Goal: Task Accomplishment & Management: Manage account settings

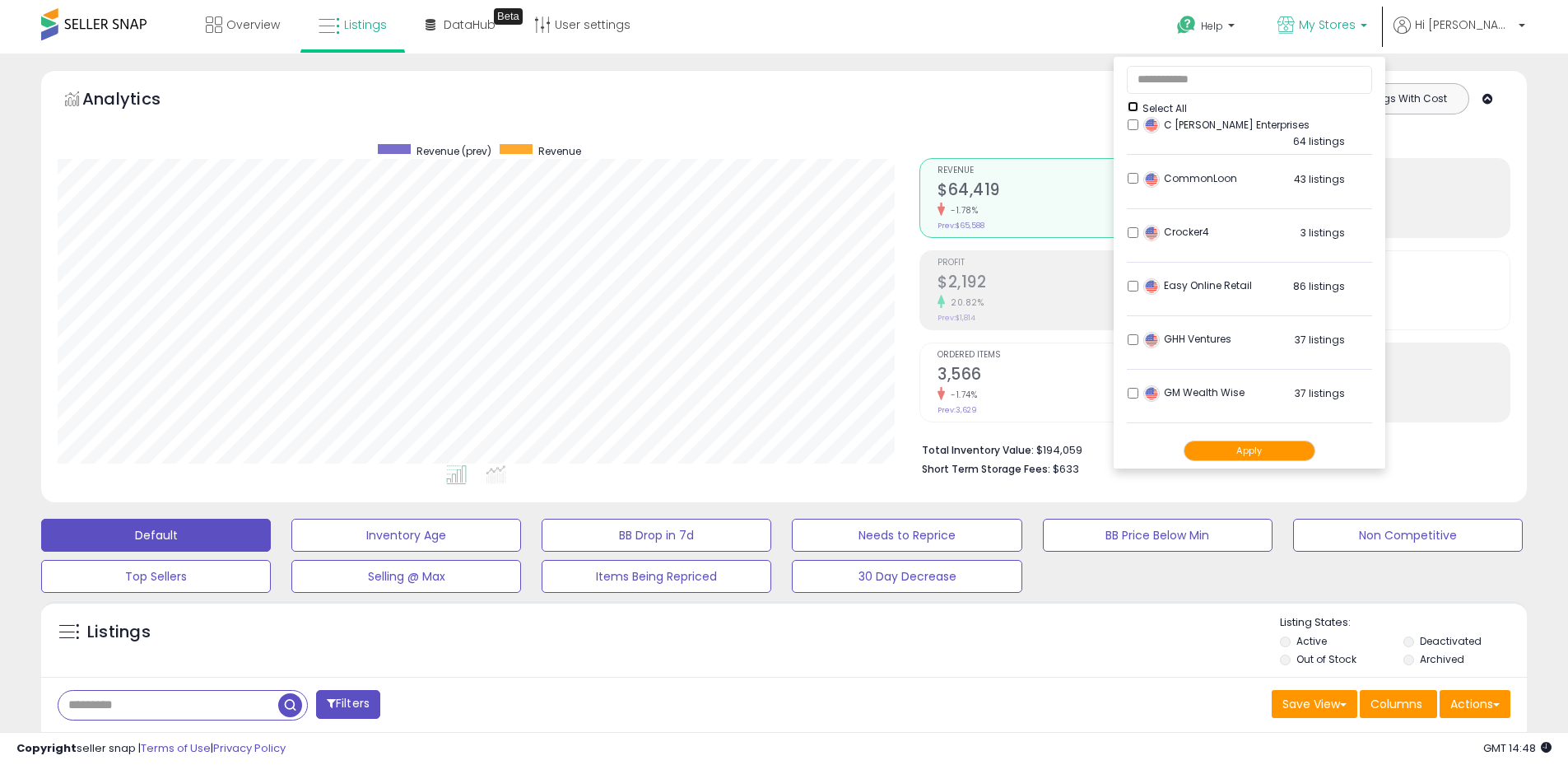
scroll to position [329, 0]
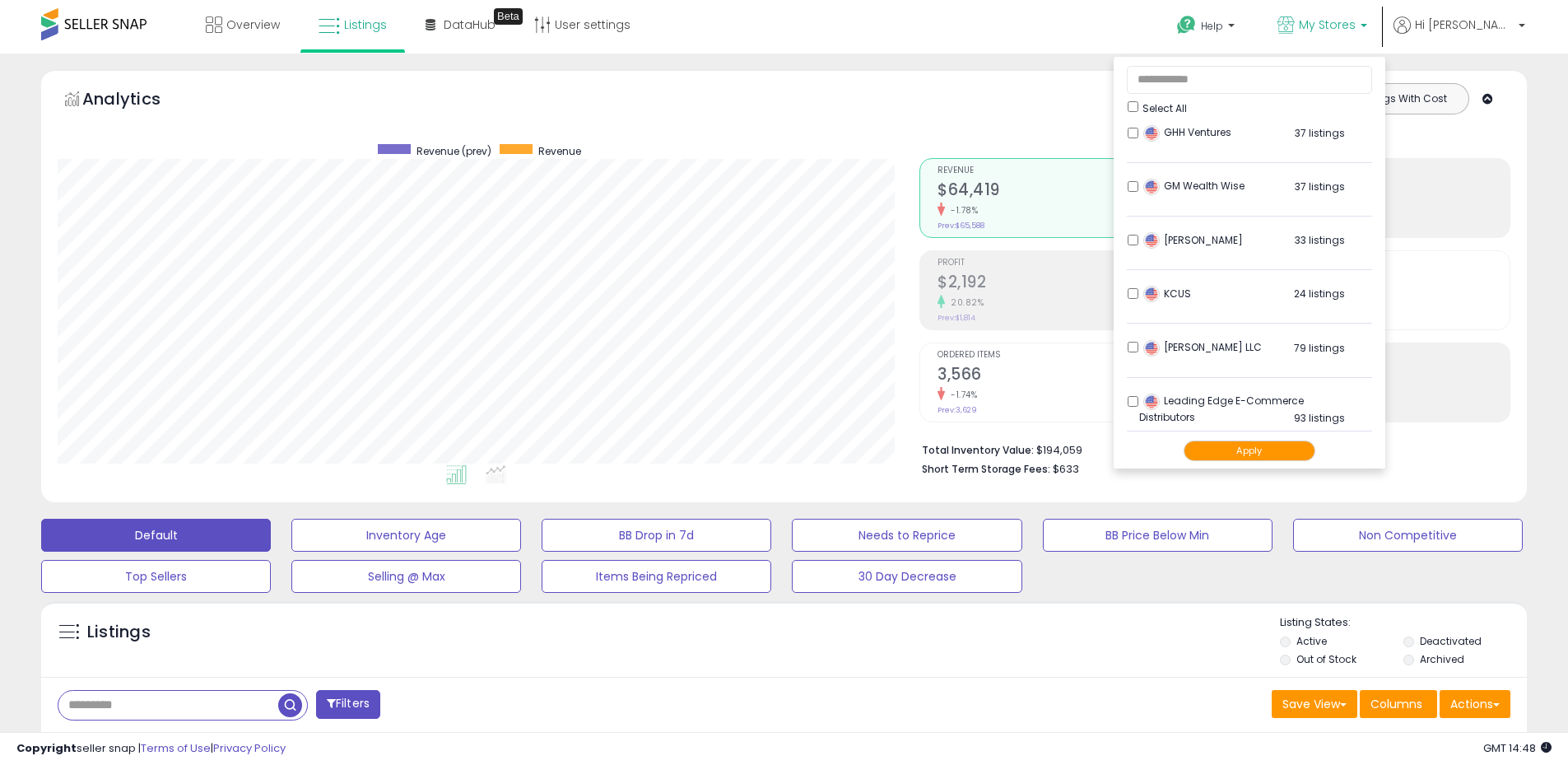
click at [1293, 450] on button "Apply" at bounding box center [1249, 450] width 132 height 20
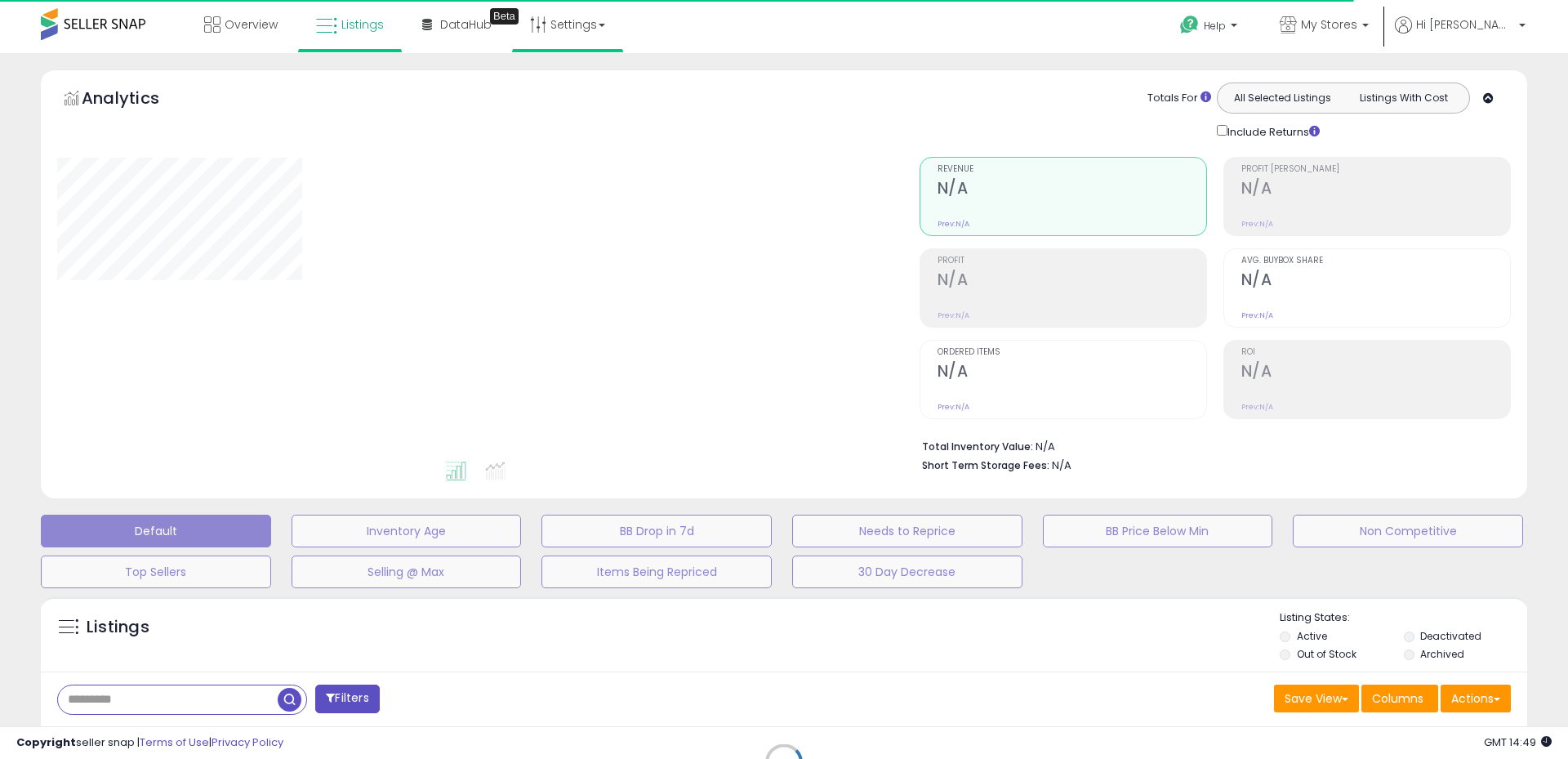
click at [617, 22] on li "Settings Store settings User settings" at bounding box center [567, 26] width 111 height 53
click at [571, 27] on link "Settings" at bounding box center [568, 25] width 100 height 49
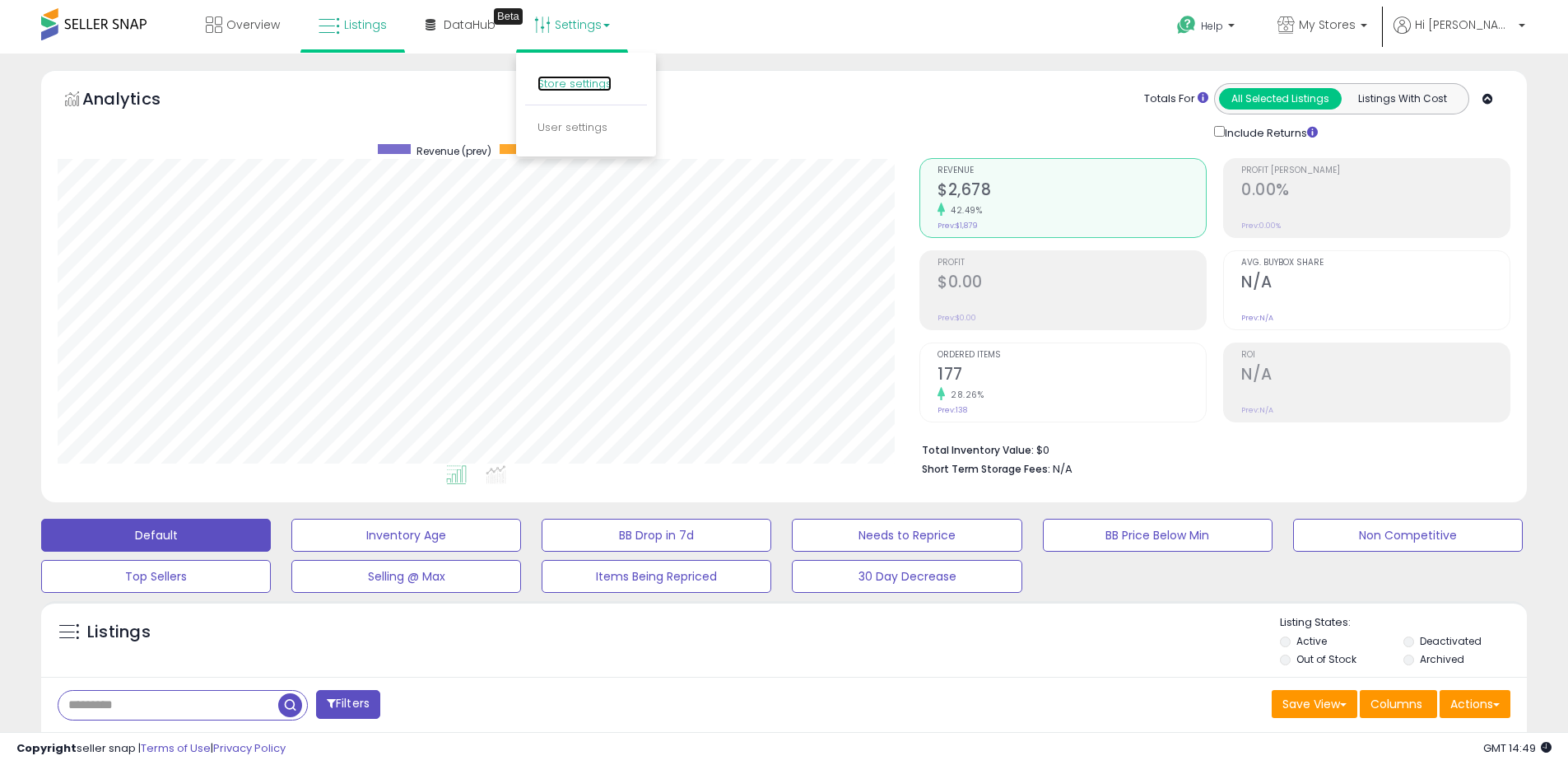
click at [557, 82] on link "Store settings" at bounding box center [574, 84] width 74 height 16
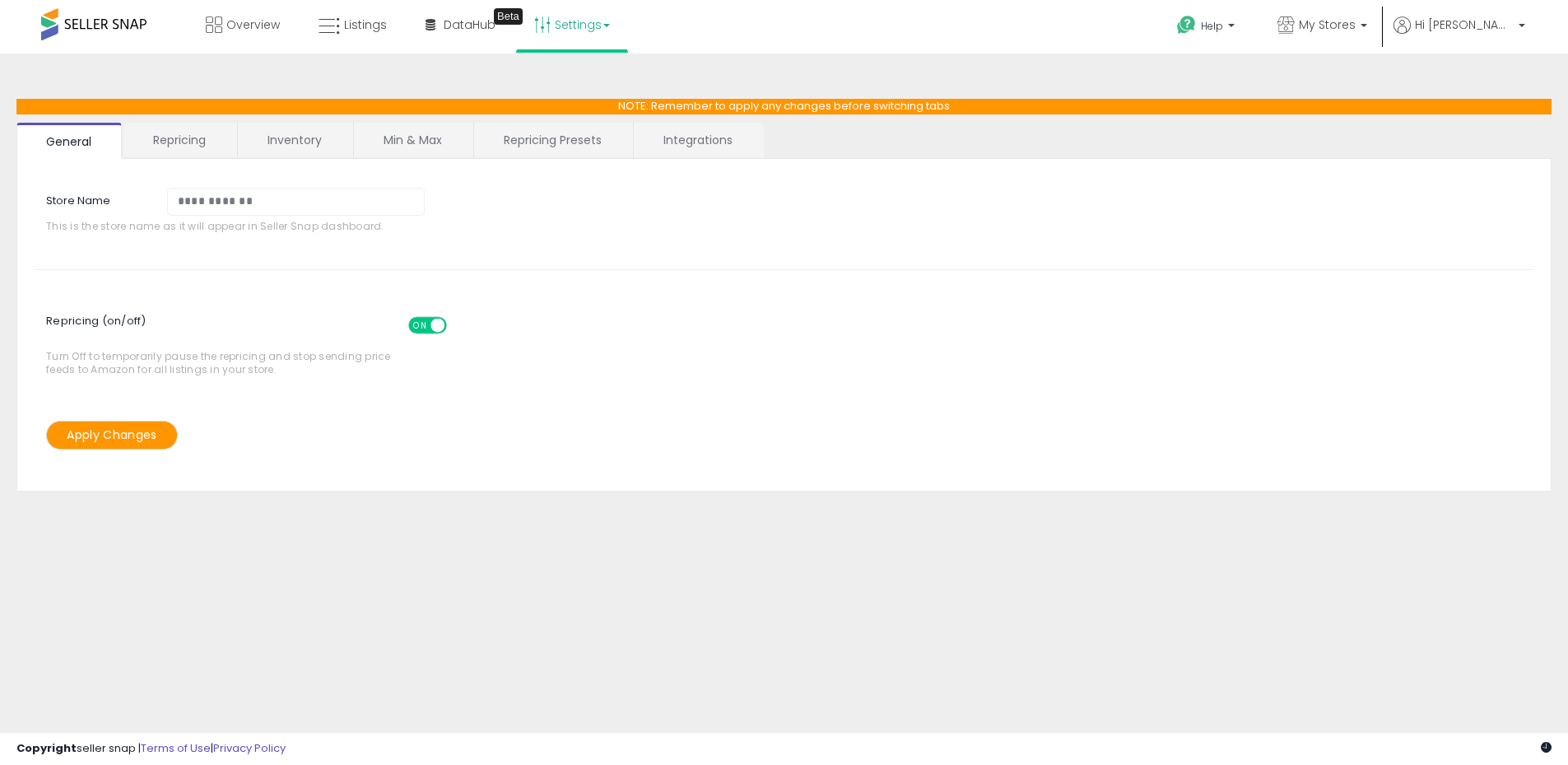
click at [417, 137] on link "Min & Max" at bounding box center [413, 140] width 117 height 34
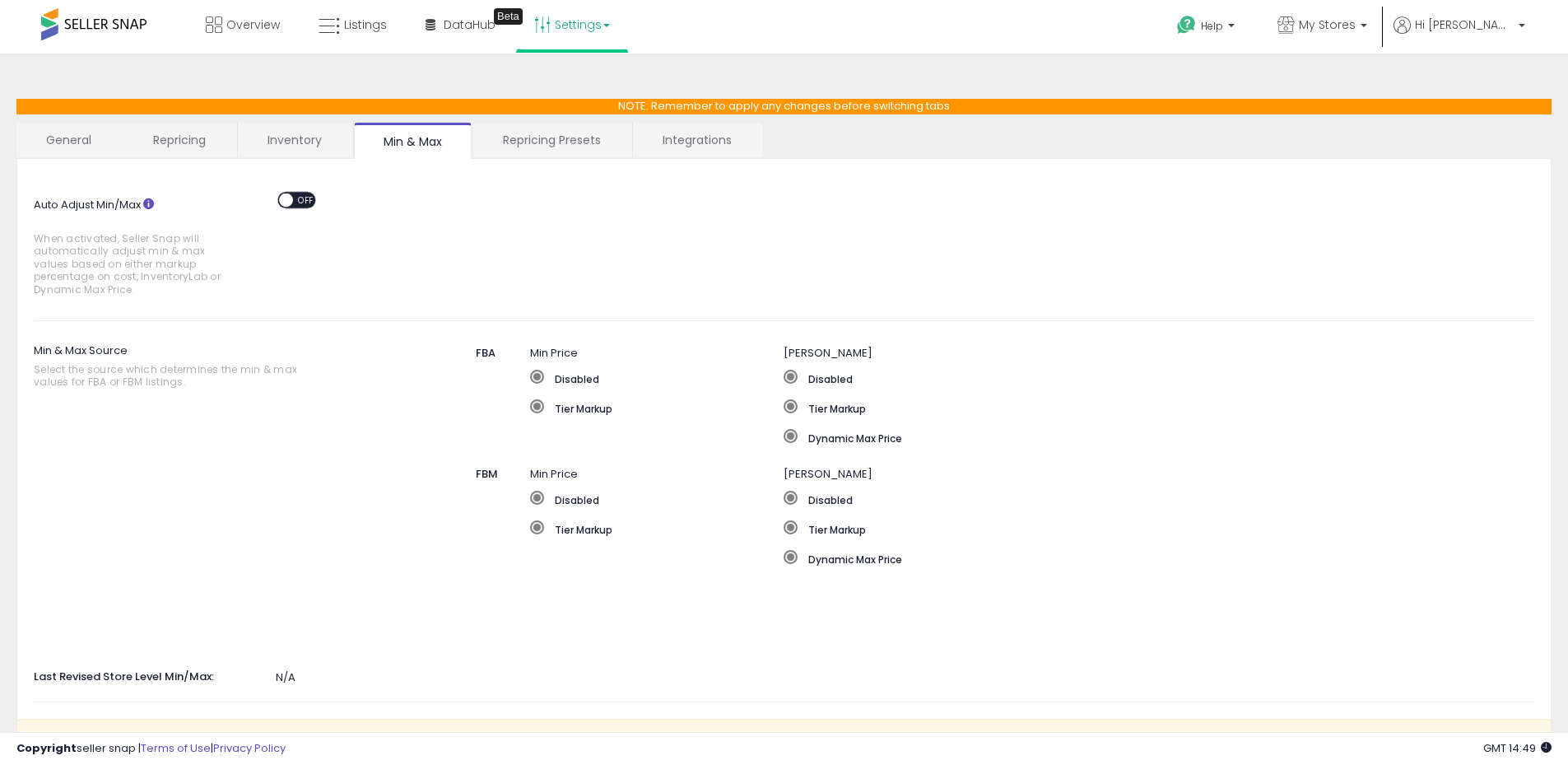
drag, startPoint x: 290, startPoint y: 203, endPoint x: 307, endPoint y: 210, distance: 18.4
click at [290, 201] on span at bounding box center [286, 200] width 14 height 14
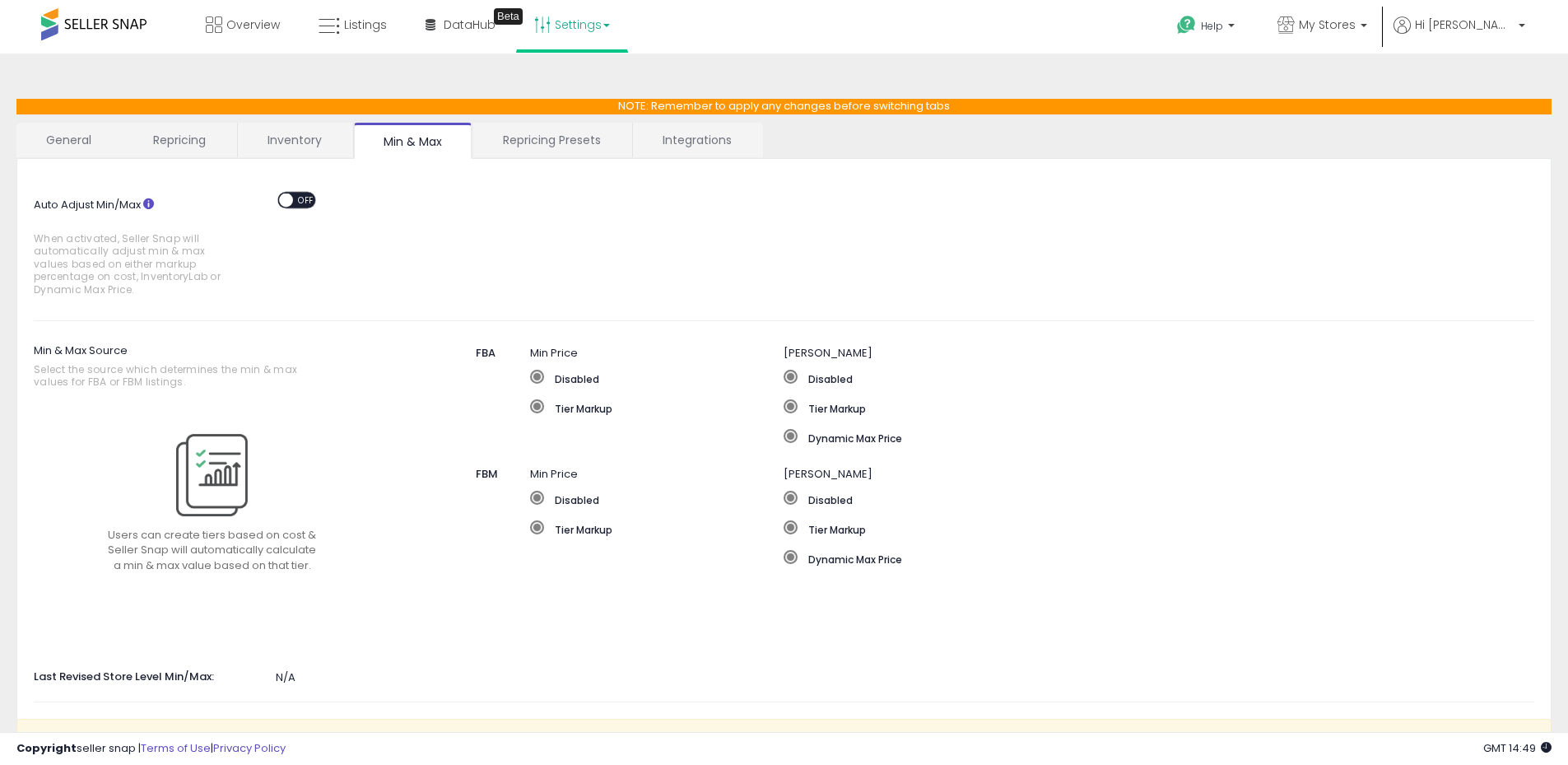
click at [536, 405] on span at bounding box center [537, 406] width 14 height 14
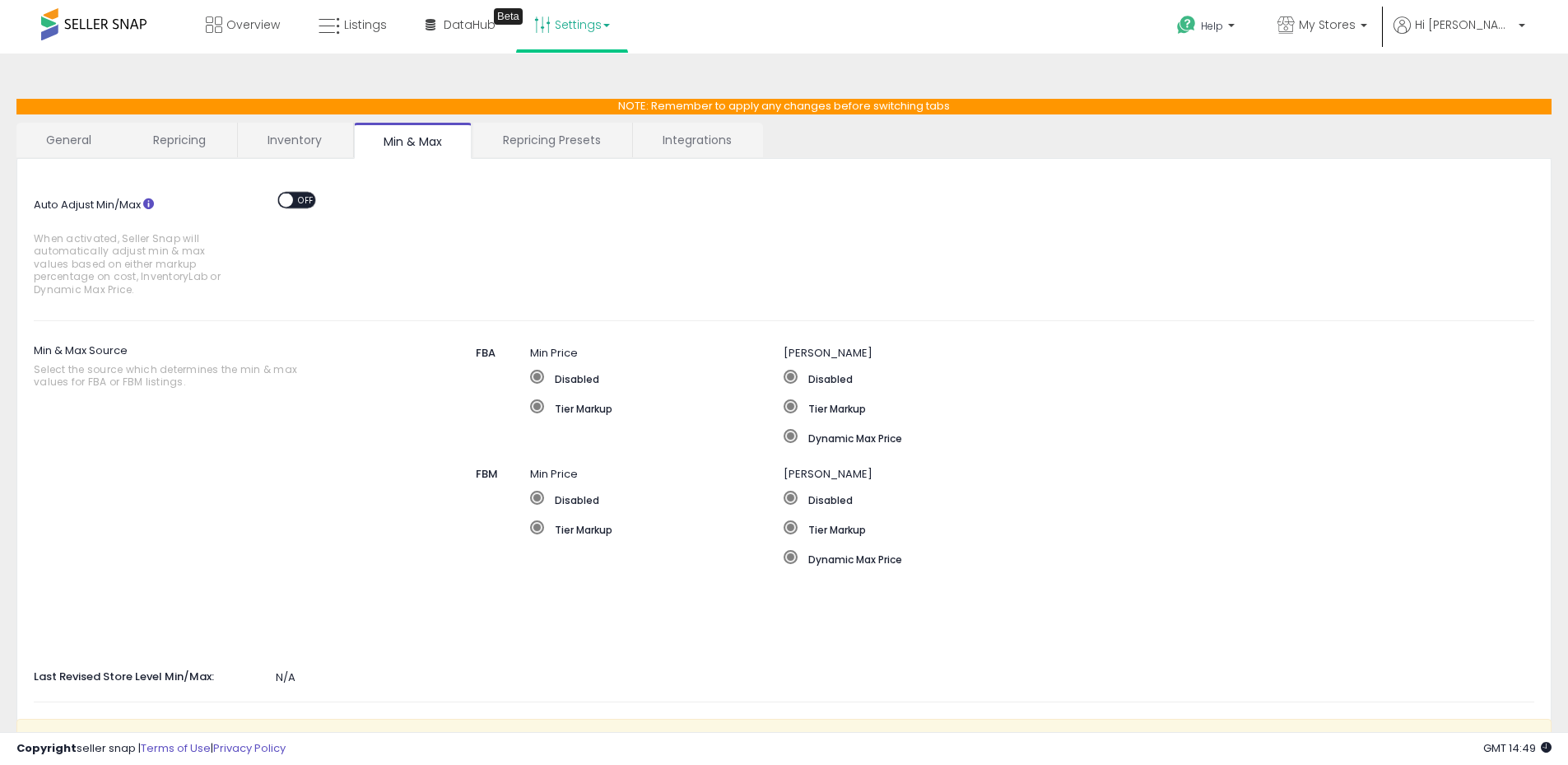
click at [305, 196] on span "OFF" at bounding box center [307, 200] width 27 height 14
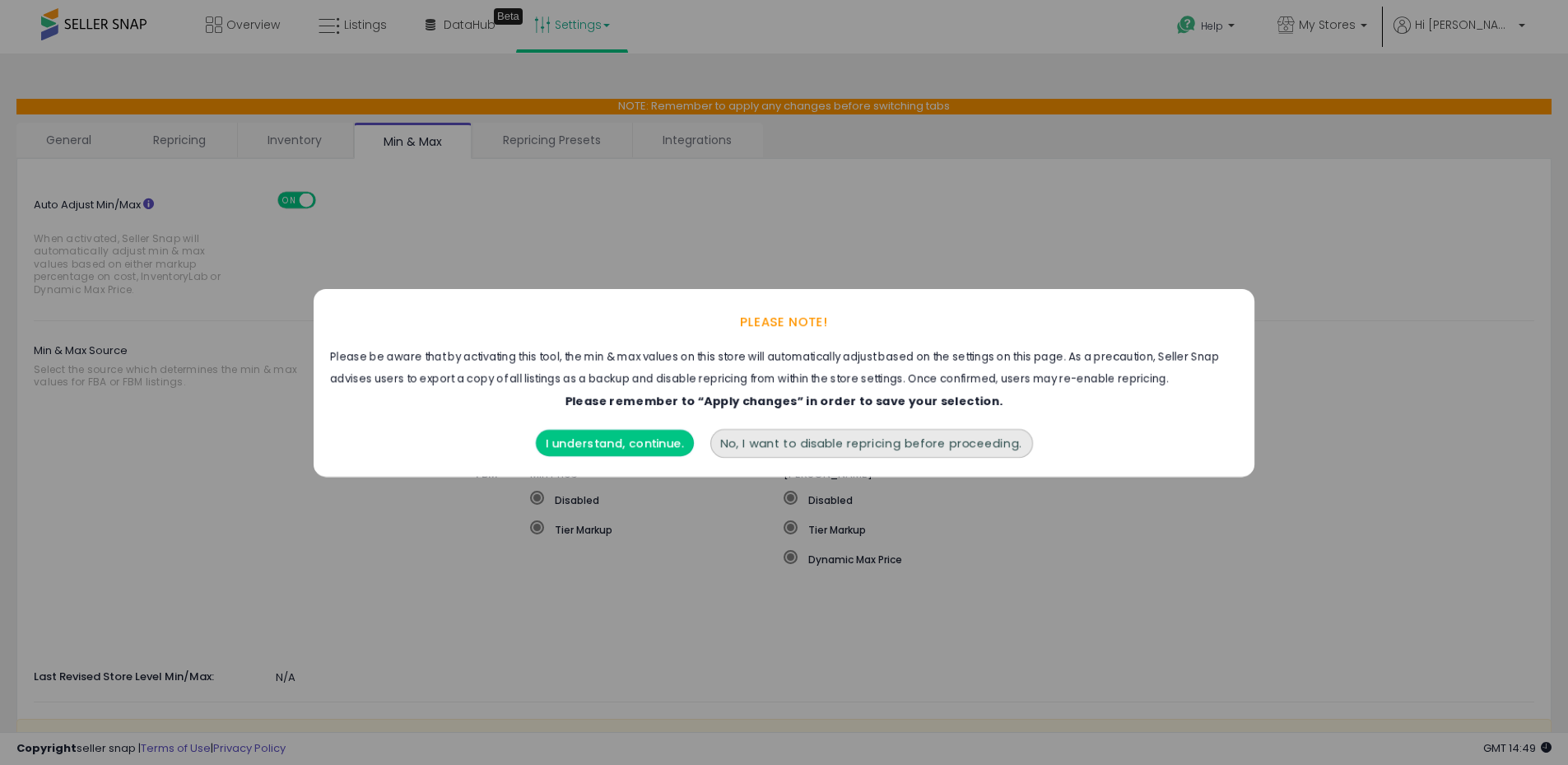
click at [628, 451] on button "I understand, continue." at bounding box center [615, 443] width 158 height 27
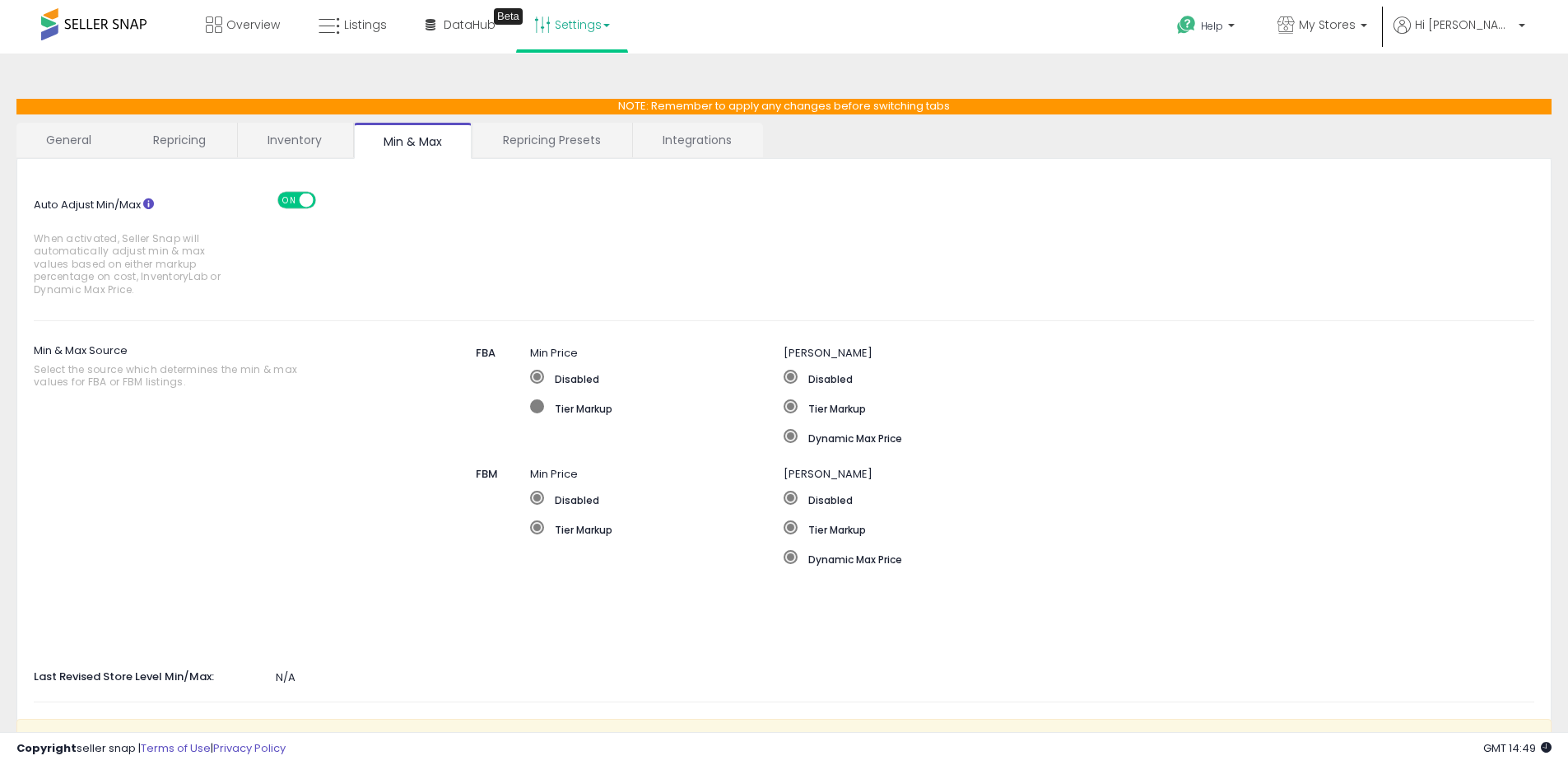
click at [545, 415] on label "Tier Markup" at bounding box center [657, 407] width 254 height 17
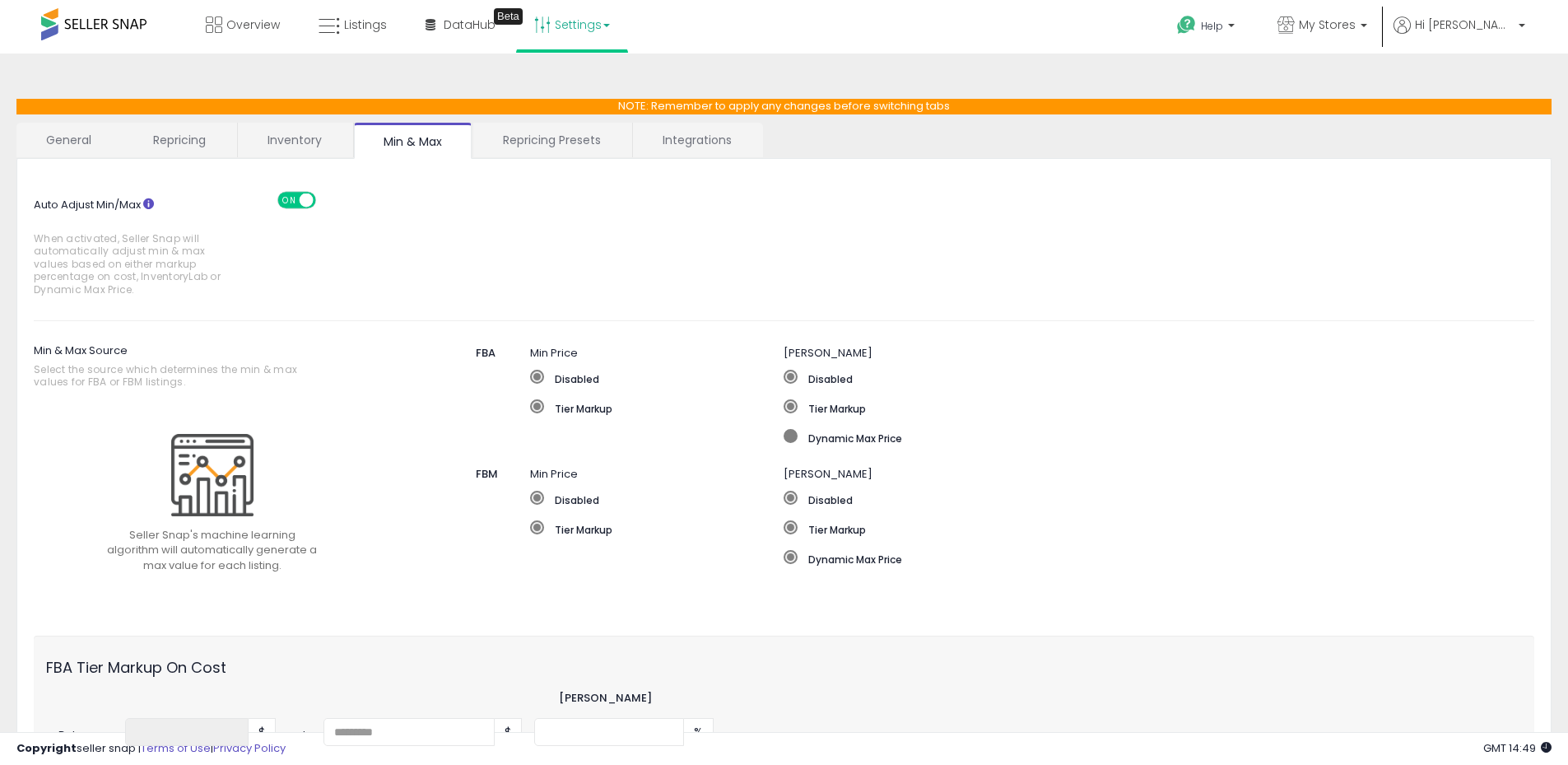
click at [792, 437] on span at bounding box center [791, 436] width 14 height 14
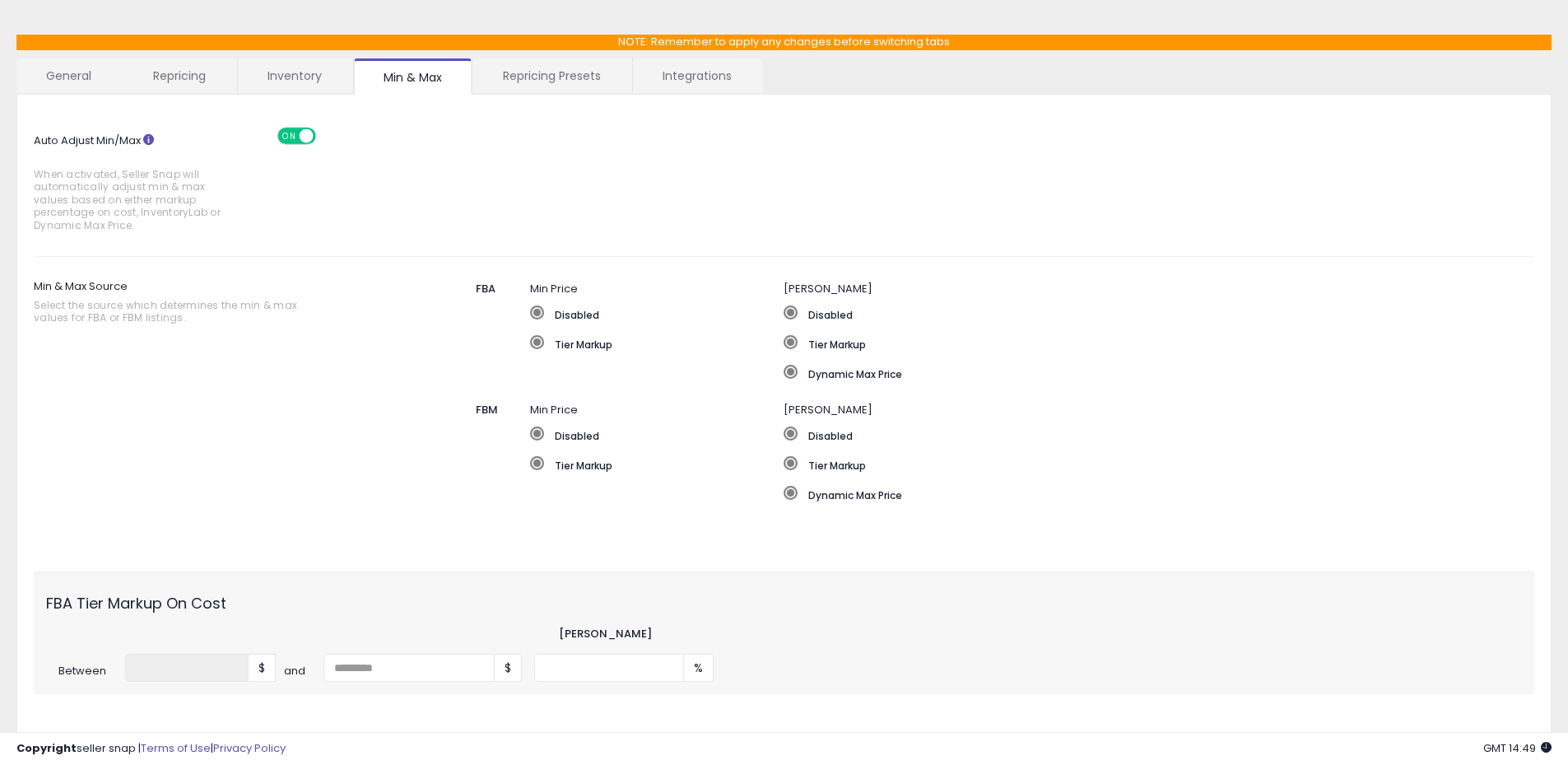
scroll to position [292, 0]
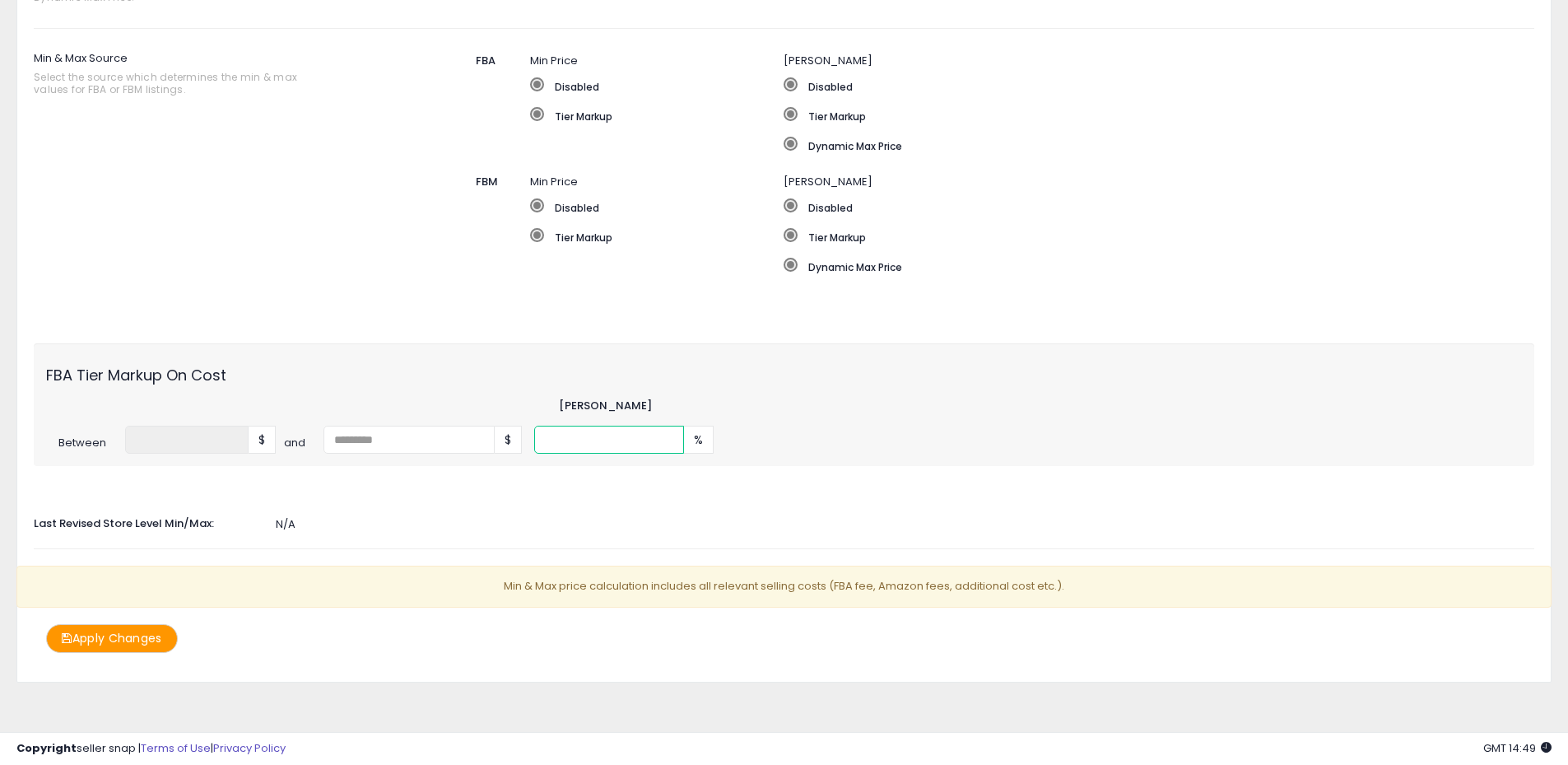
click at [553, 440] on input "number" at bounding box center [610, 440] width 150 height 28
type input "*"
click at [564, 435] on input "number" at bounding box center [610, 440] width 150 height 28
type input "*"
click at [139, 631] on button "Apply Changes" at bounding box center [111, 638] width 132 height 29
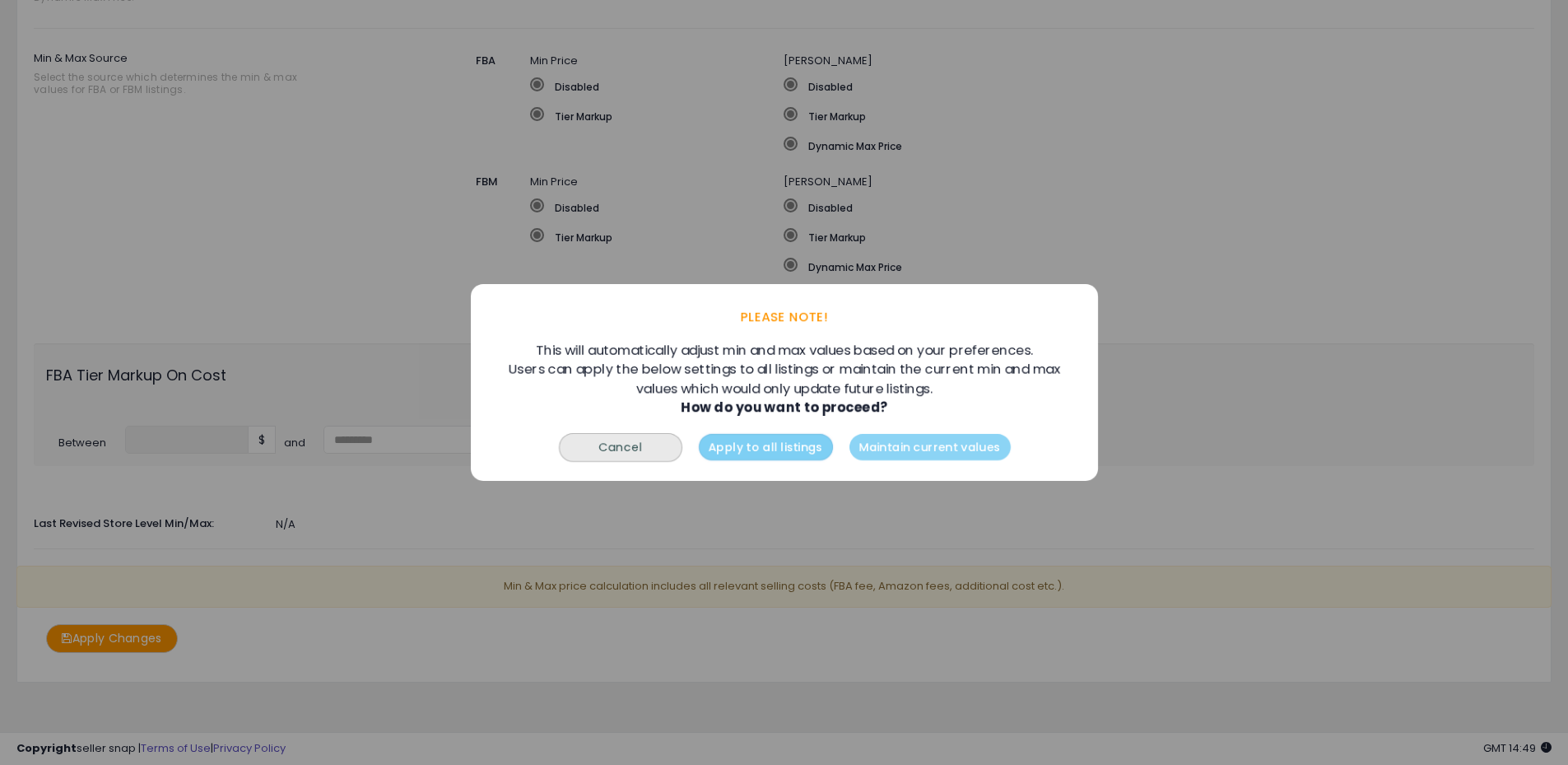
click at [760, 451] on button "Apply to all listings" at bounding box center [765, 447] width 134 height 27
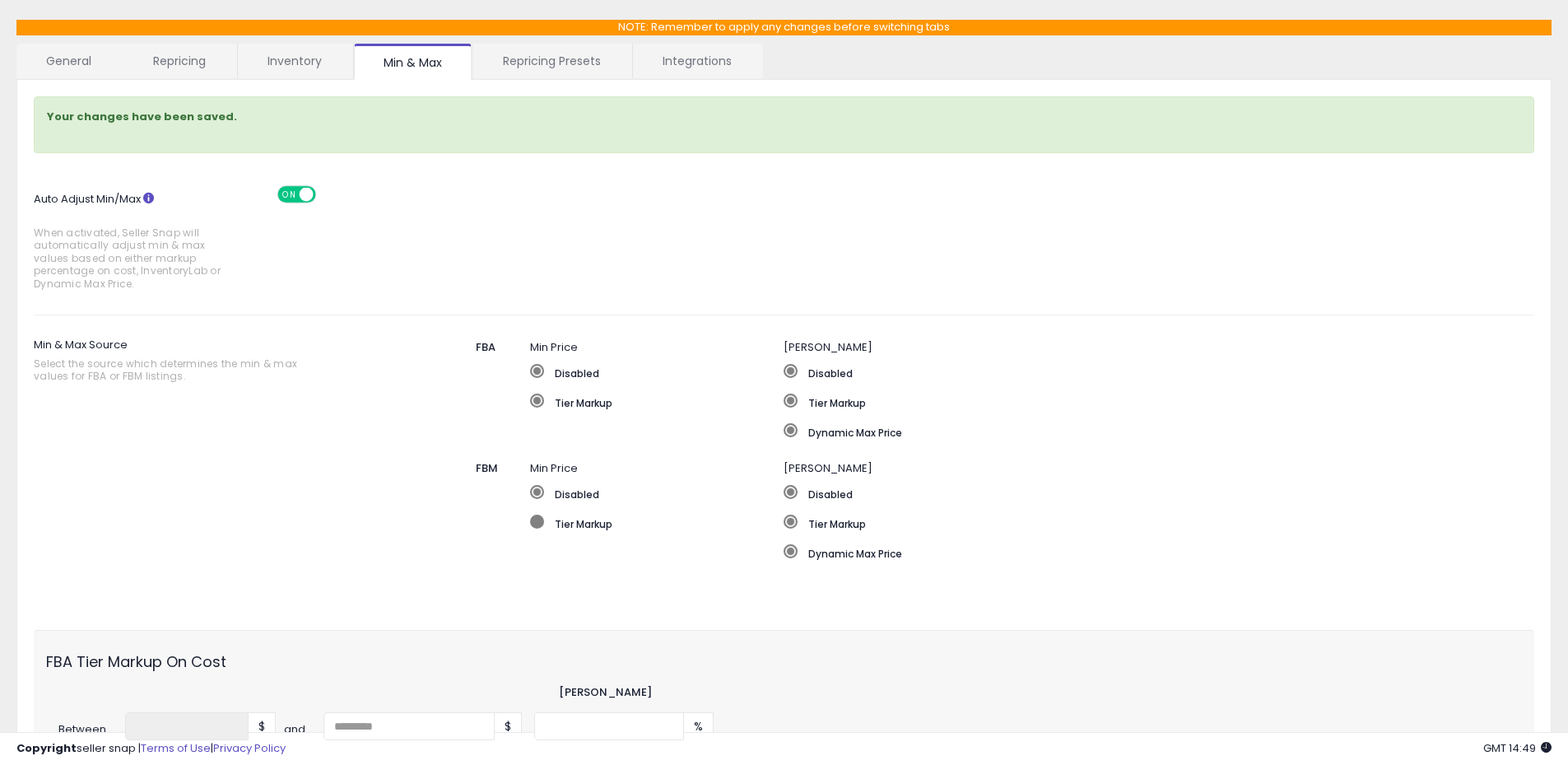
scroll to position [0, 0]
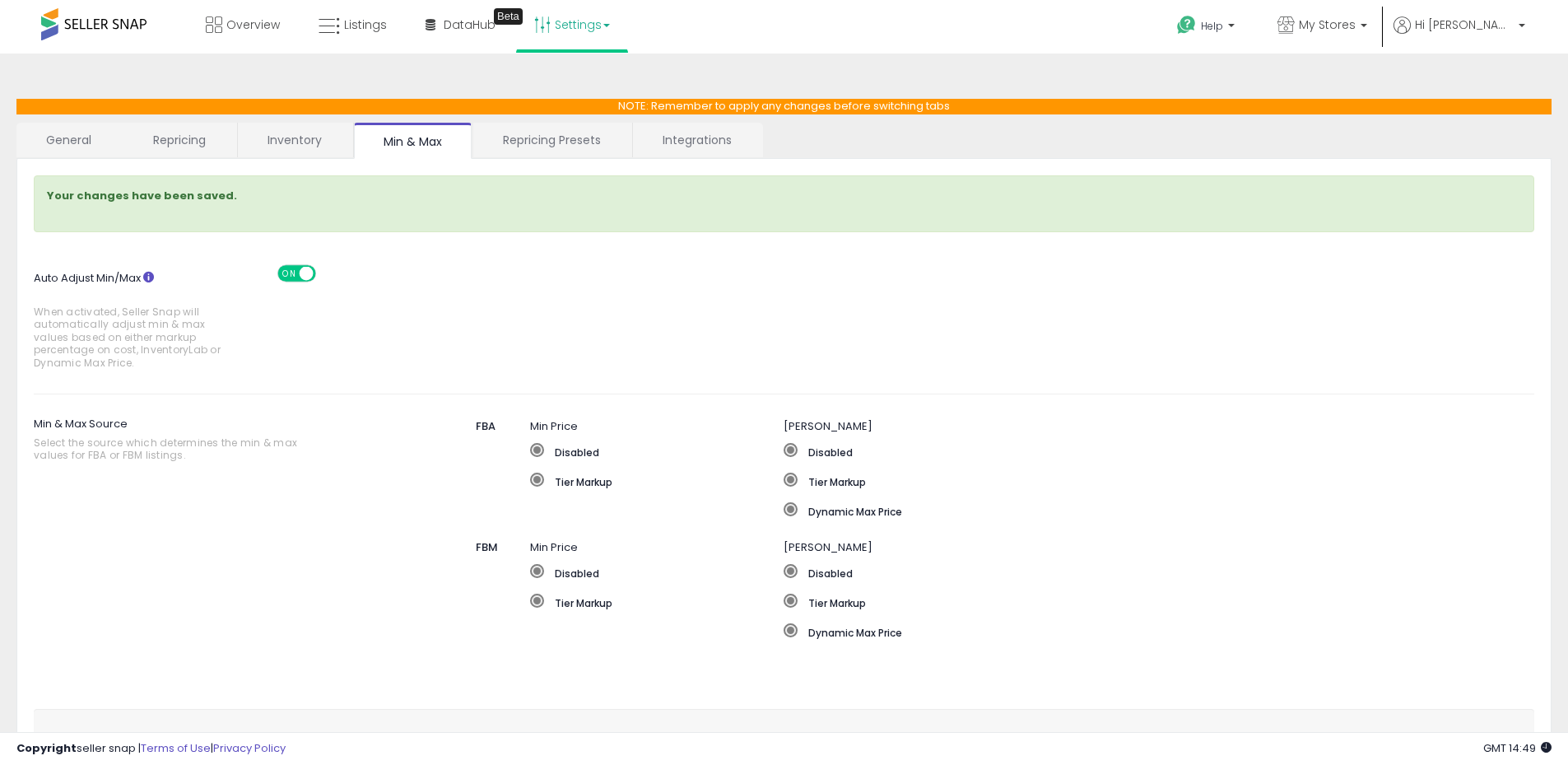
click at [197, 139] on link "Repricing" at bounding box center [179, 140] width 112 height 34
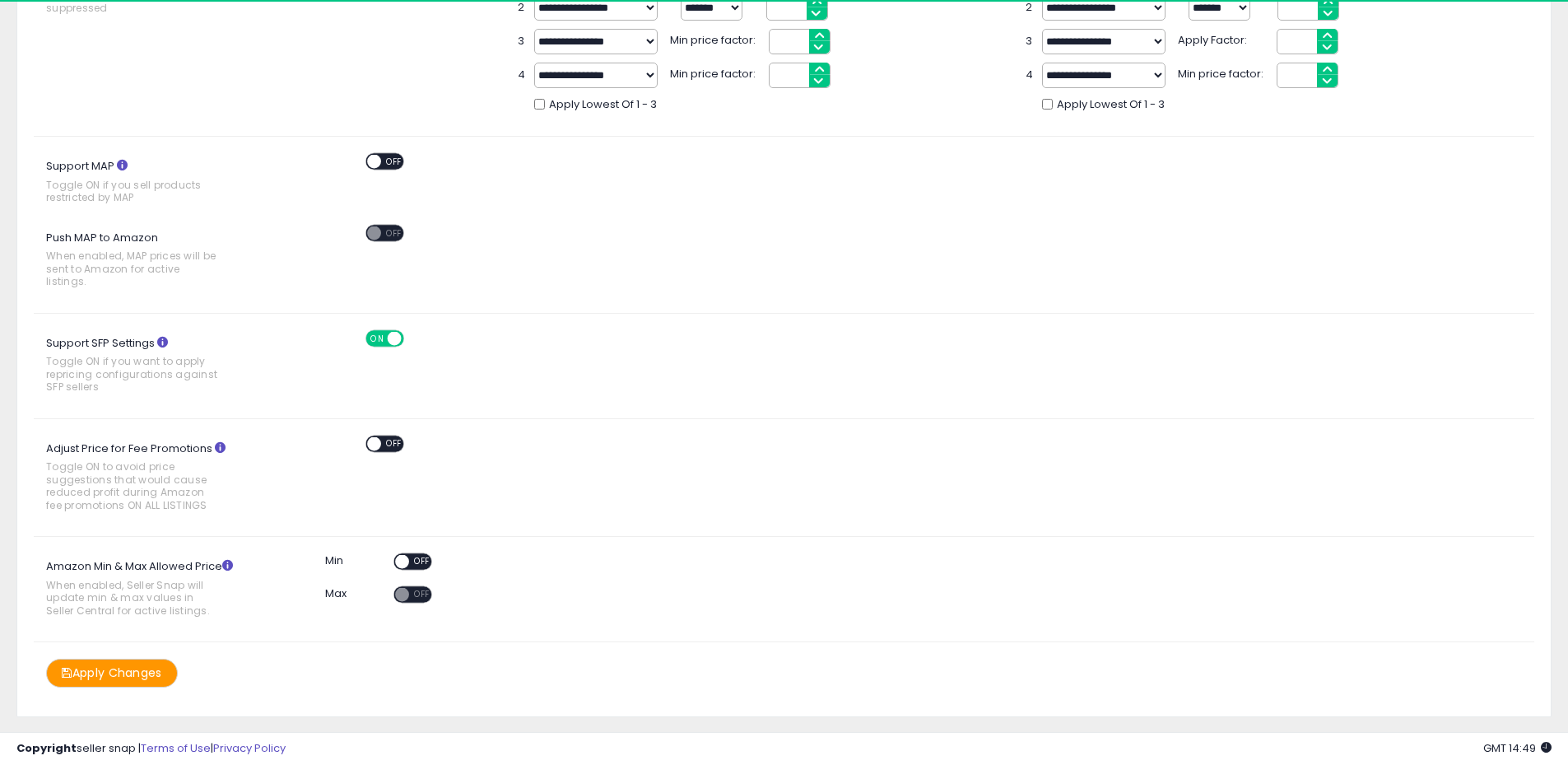
scroll to position [655, 0]
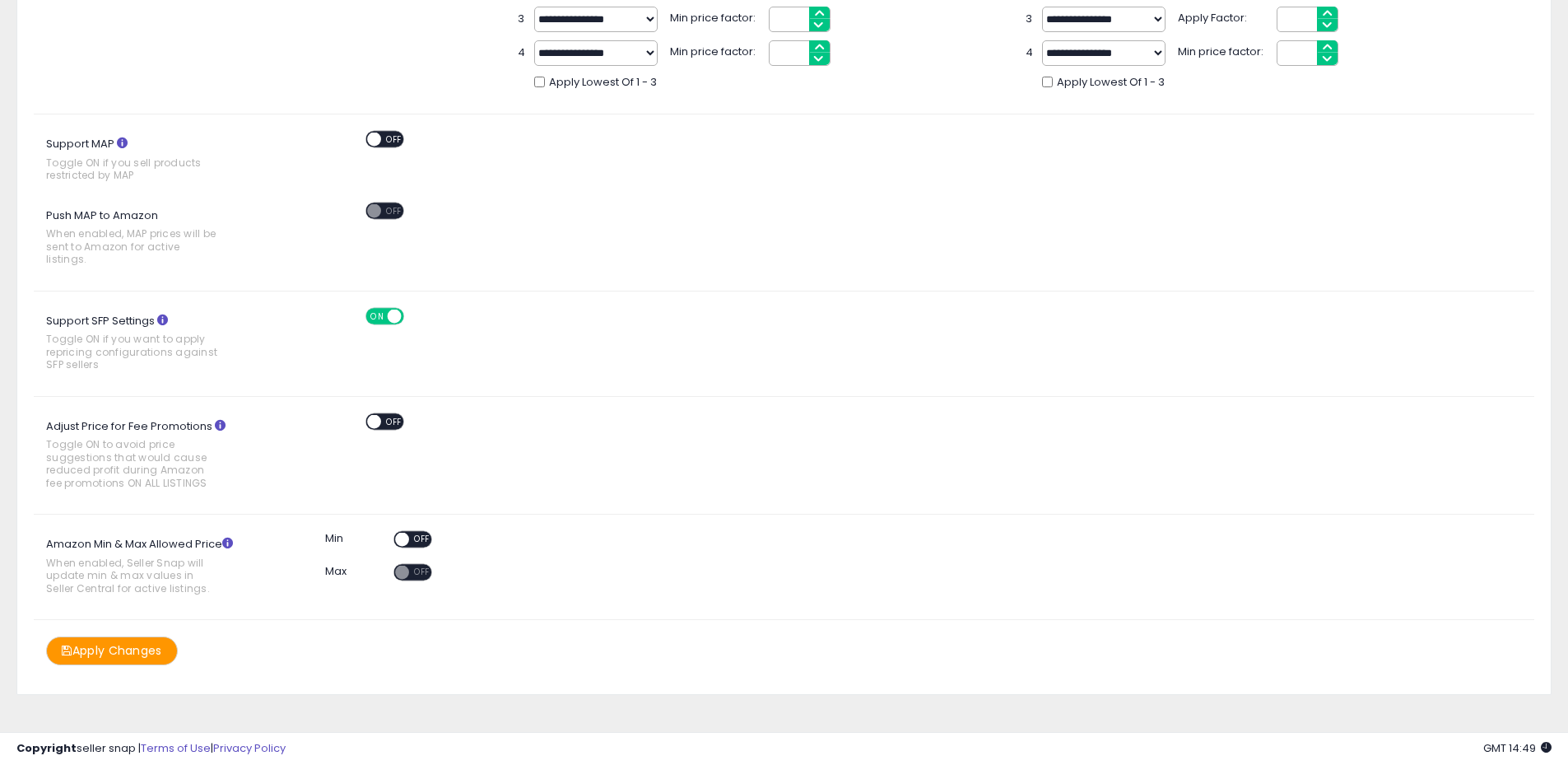
click at [421, 533] on span "OFF" at bounding box center [422, 540] width 27 height 14
click at [141, 636] on button "Apply Changes" at bounding box center [111, 650] width 132 height 29
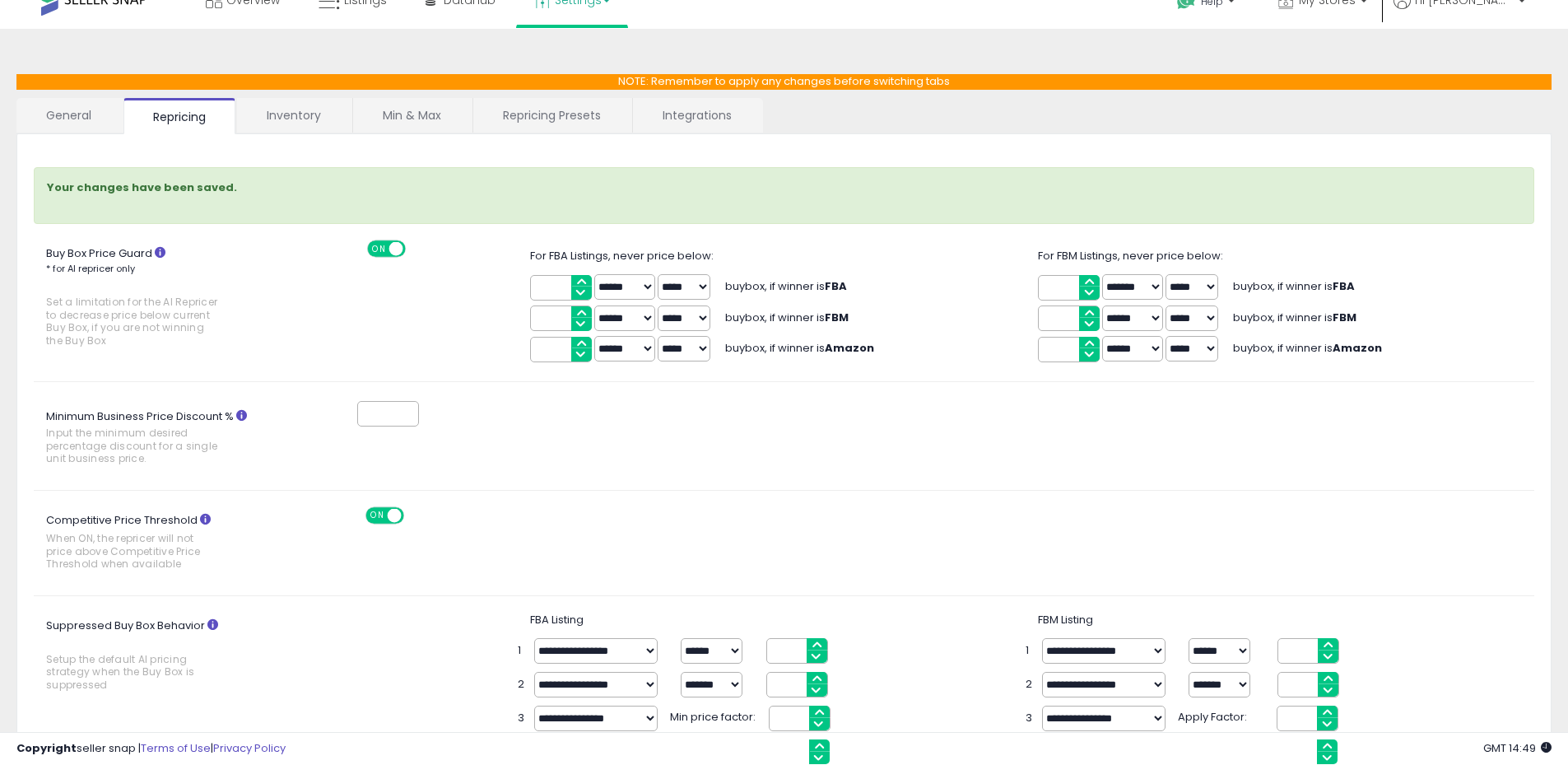
scroll to position [0, 0]
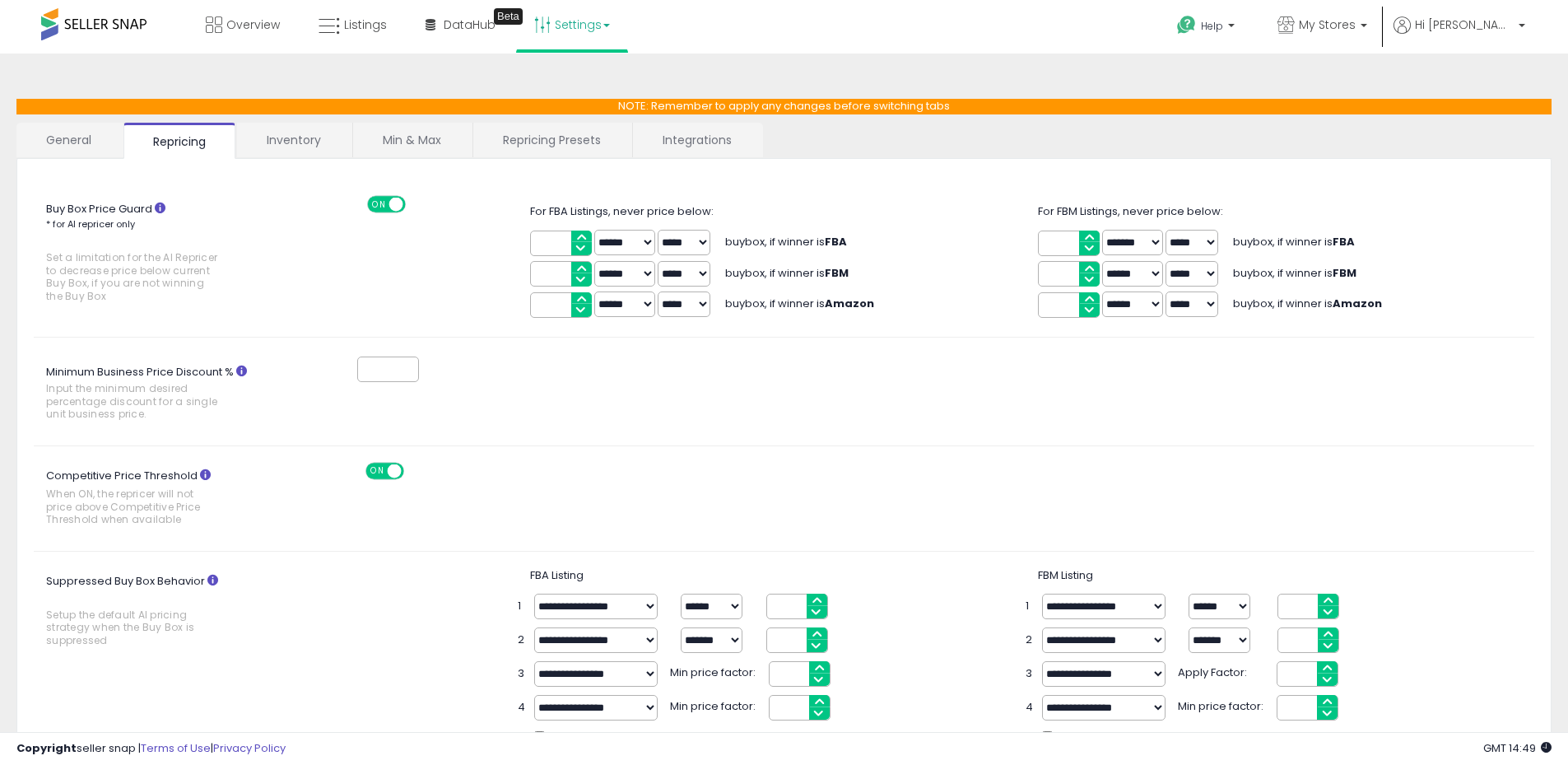
click at [84, 146] on link "General" at bounding box center [69, 140] width 105 height 34
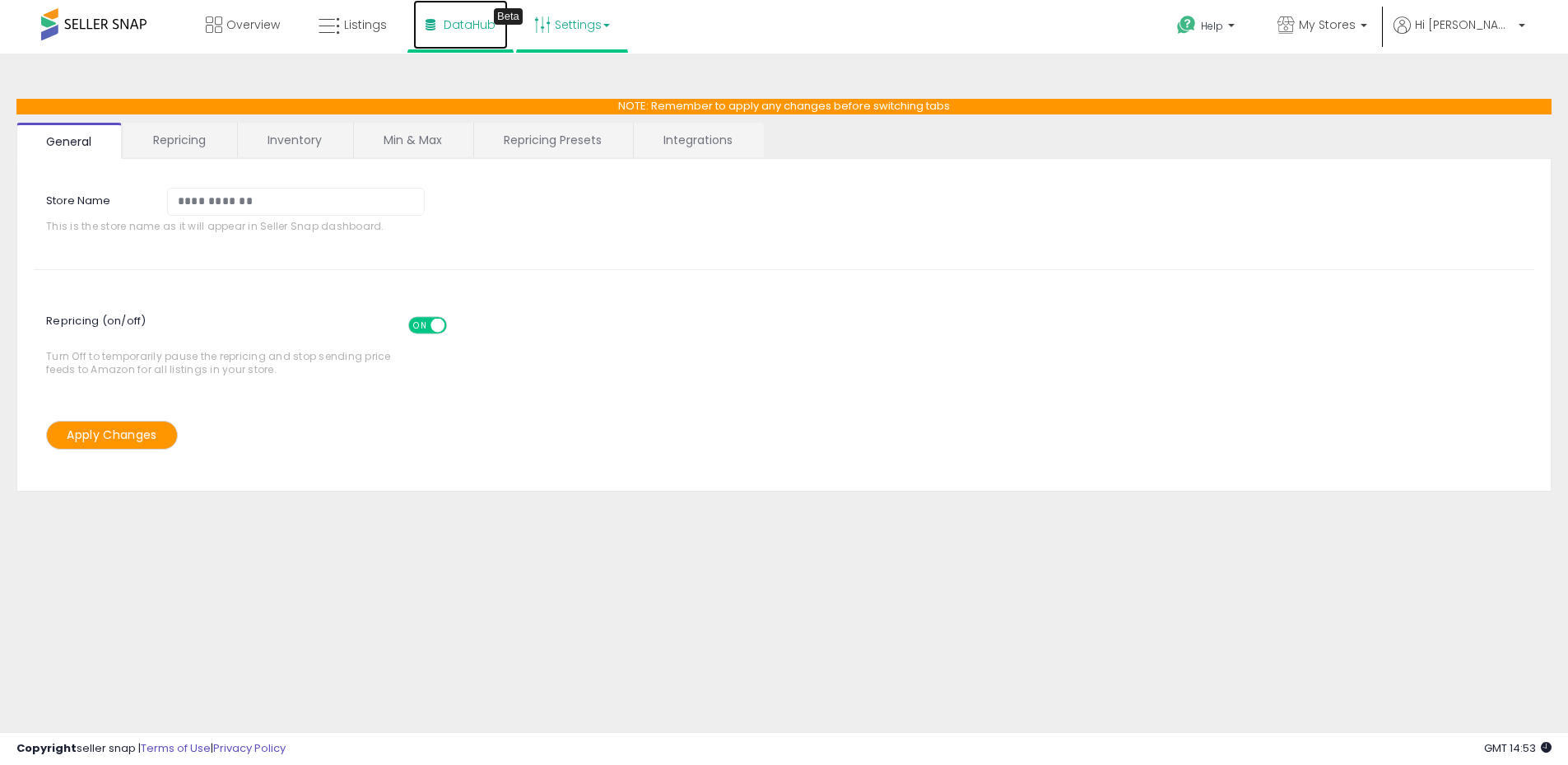
click at [448, 25] on span "DataHub" at bounding box center [469, 25] width 52 height 17
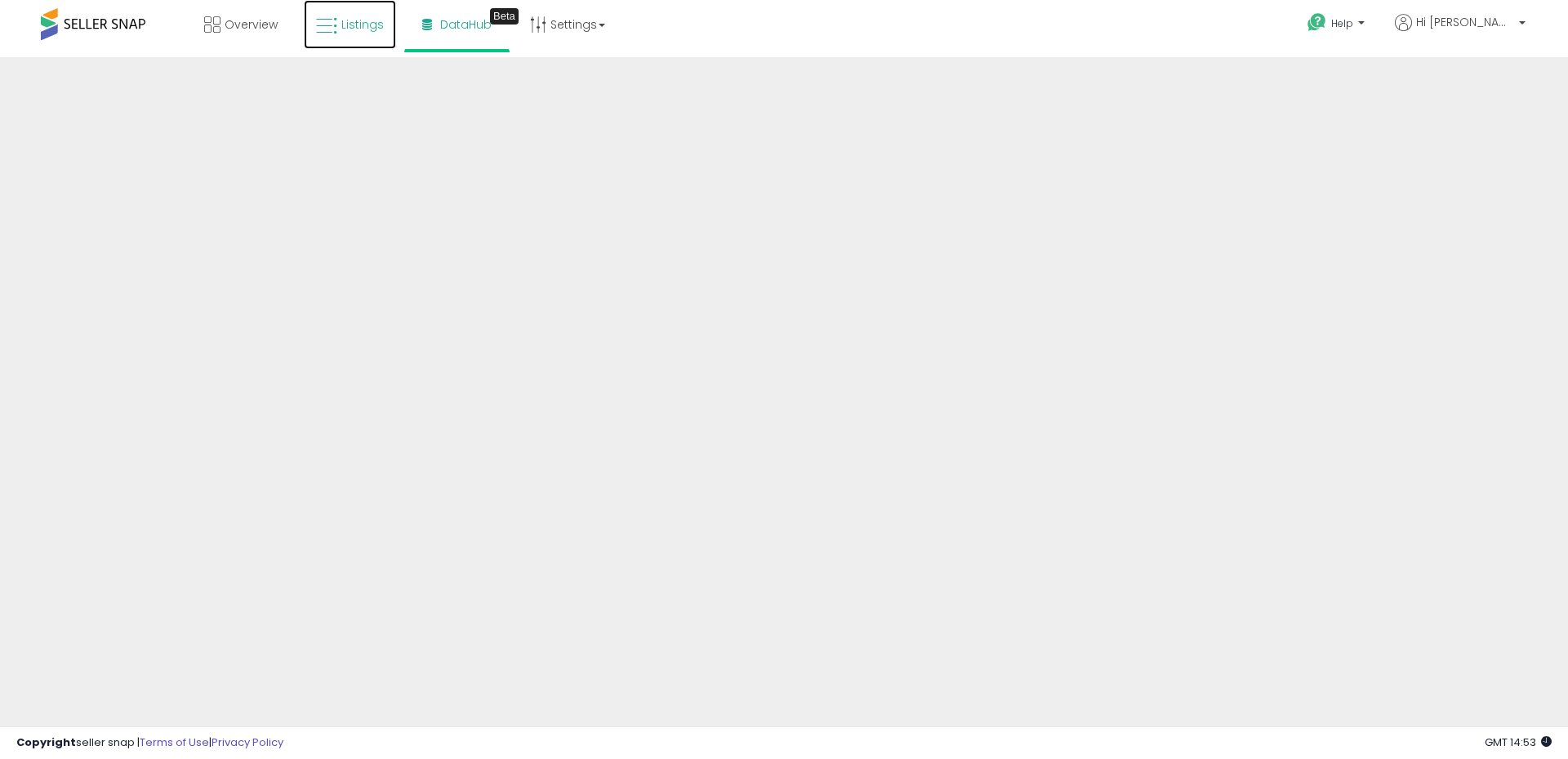
click at [348, 28] on span "Listings" at bounding box center [362, 25] width 42 height 17
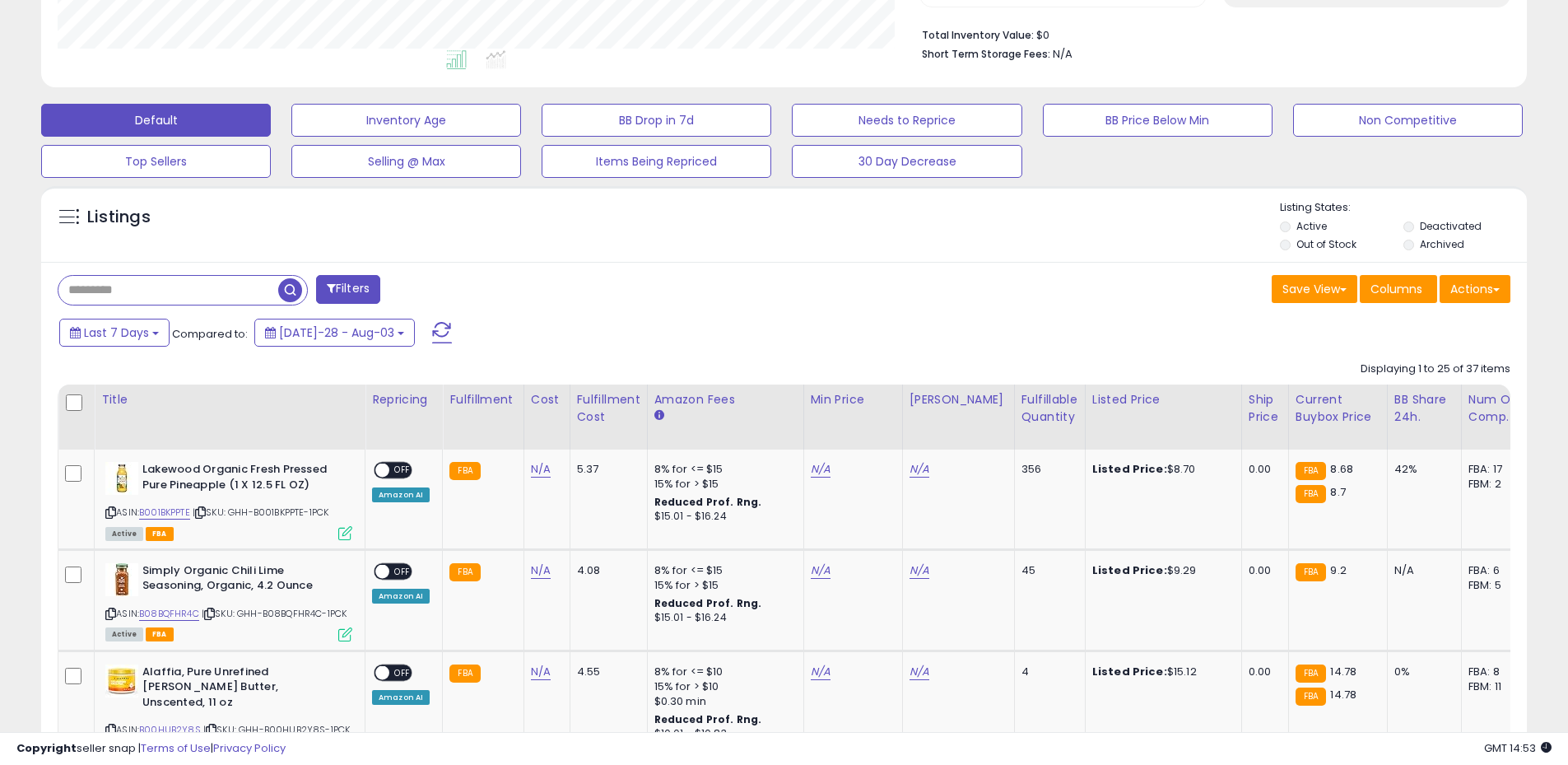
scroll to position [412, 0]
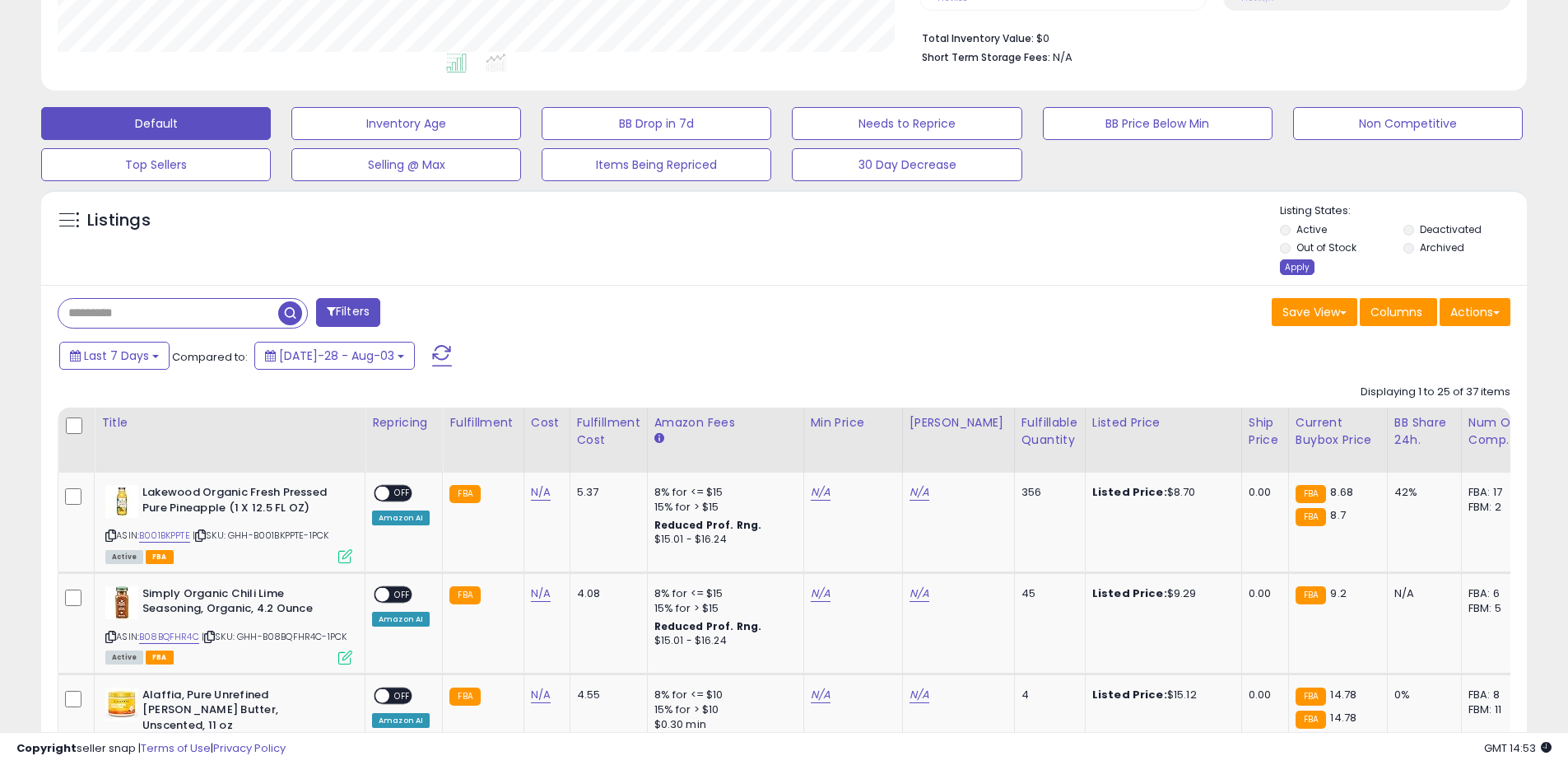
click at [1292, 269] on div "Apply" at bounding box center [1297, 267] width 34 height 16
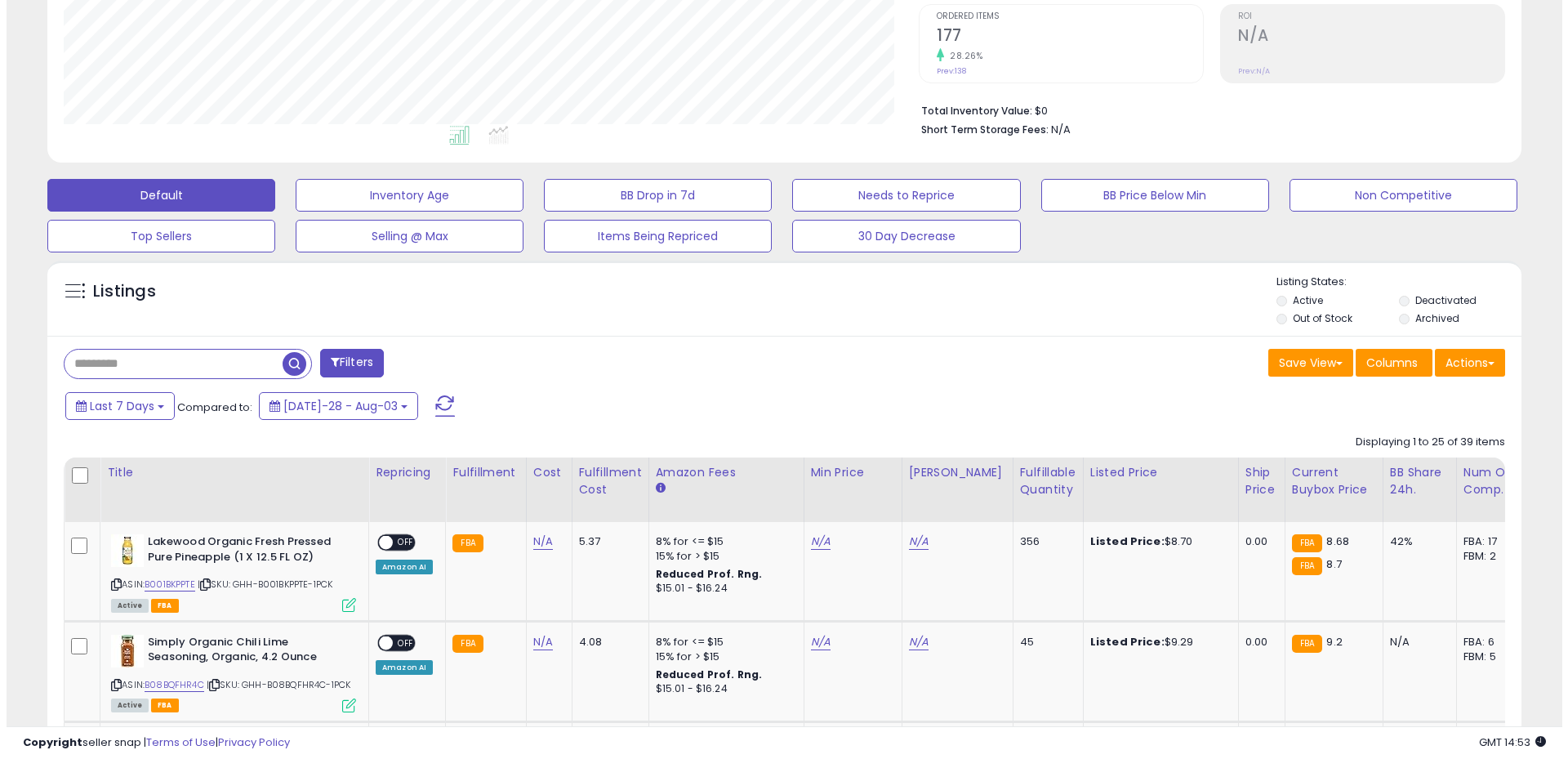
scroll to position [335, 855]
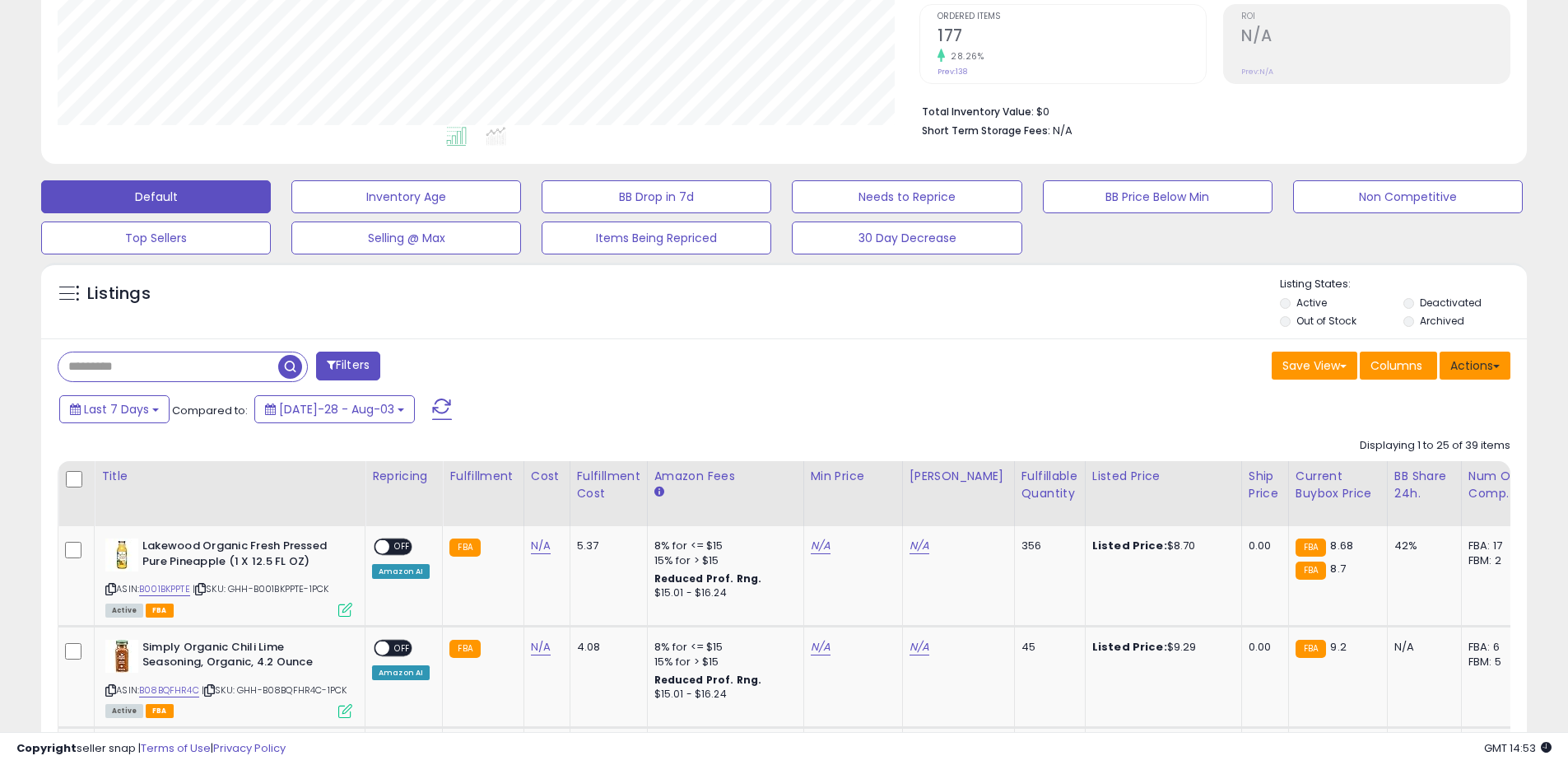
click at [1452, 369] on button "Actions" at bounding box center [1475, 366] width 71 height 28
click at [1384, 472] on link "Export All Columns" at bounding box center [1408, 470] width 180 height 26
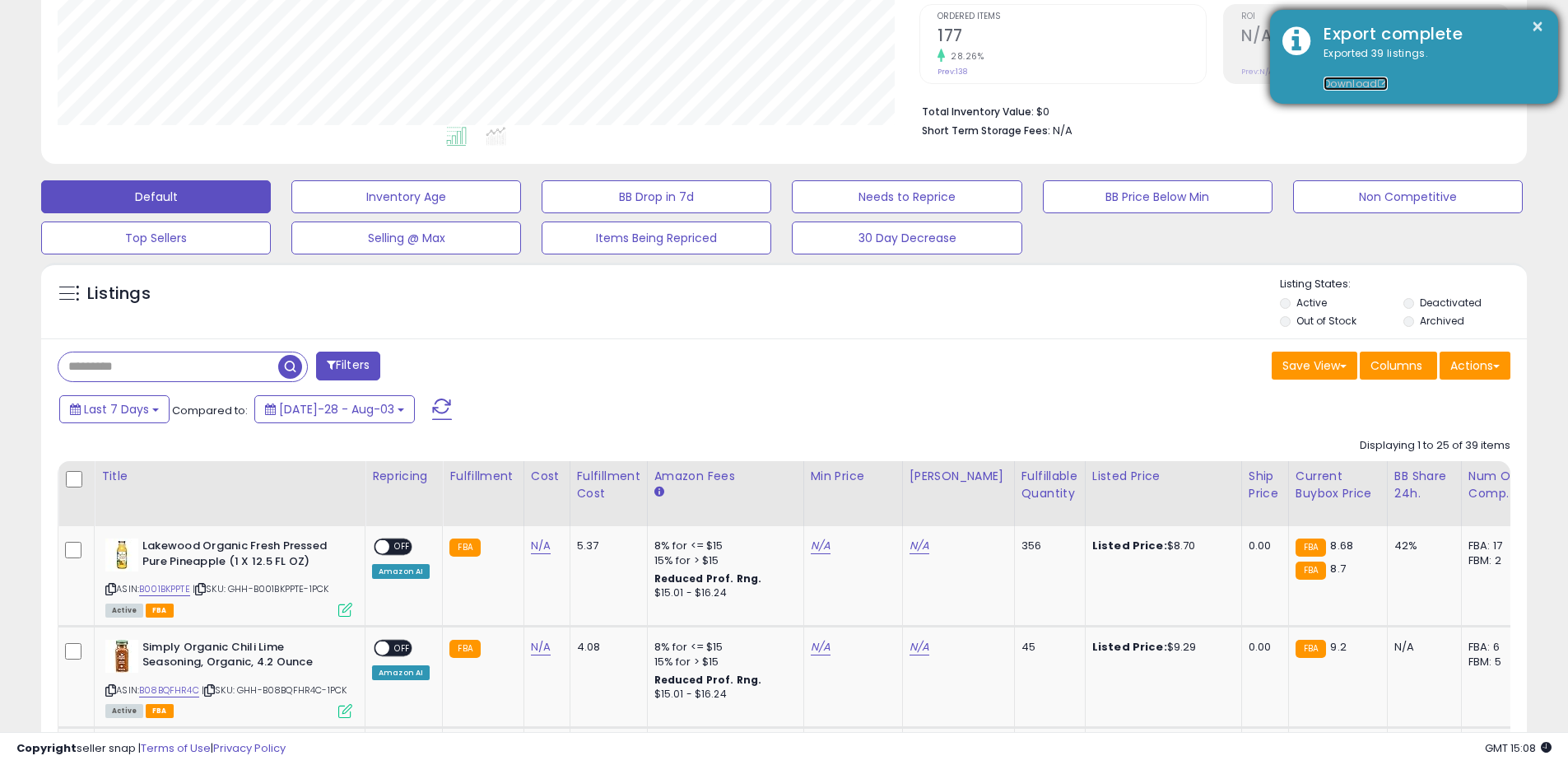
click at [1352, 82] on link "Download" at bounding box center [1355, 84] width 64 height 14
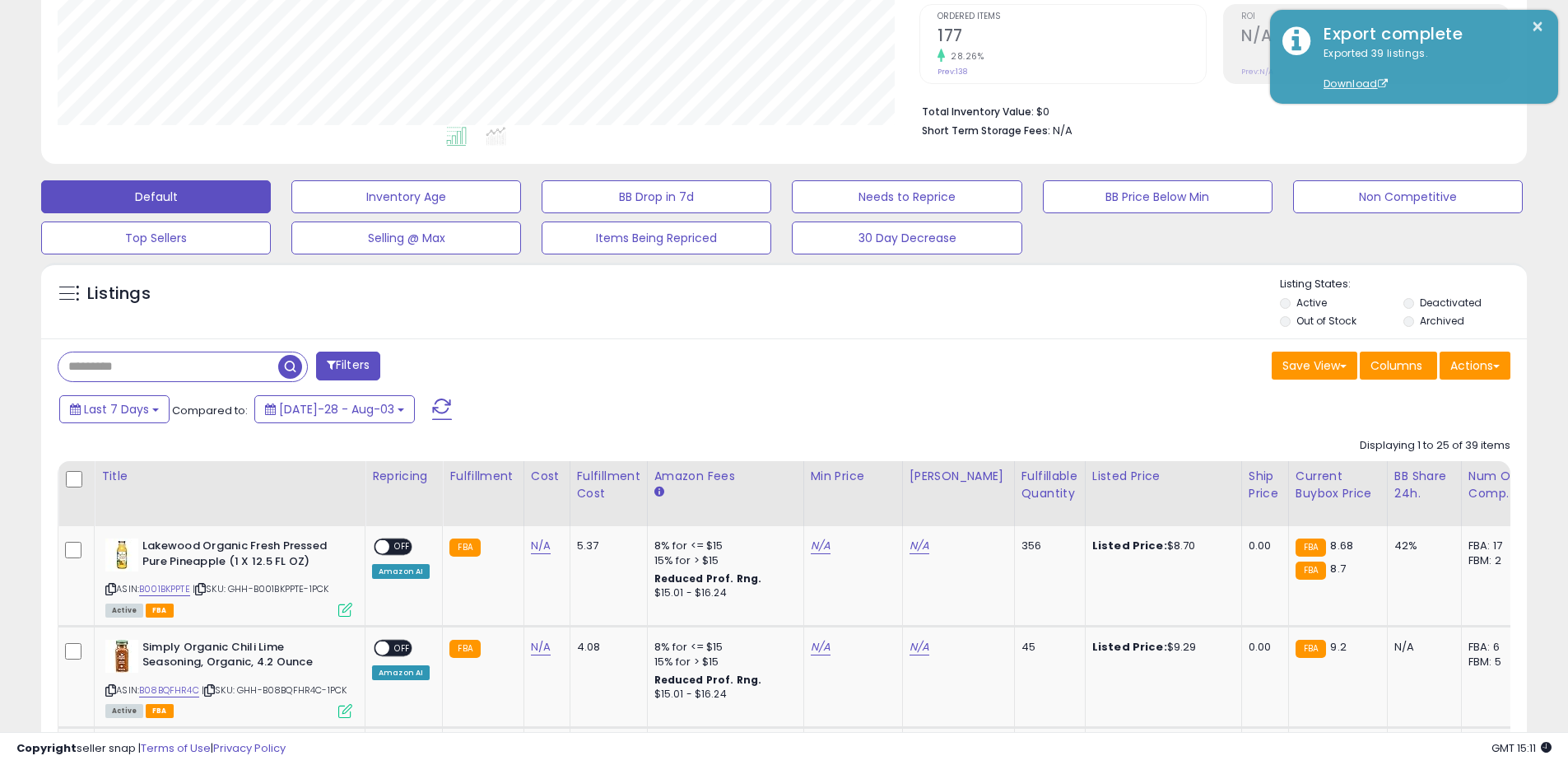
click at [1080, 56] on div "28.26%" at bounding box center [1072, 57] width 269 height 16
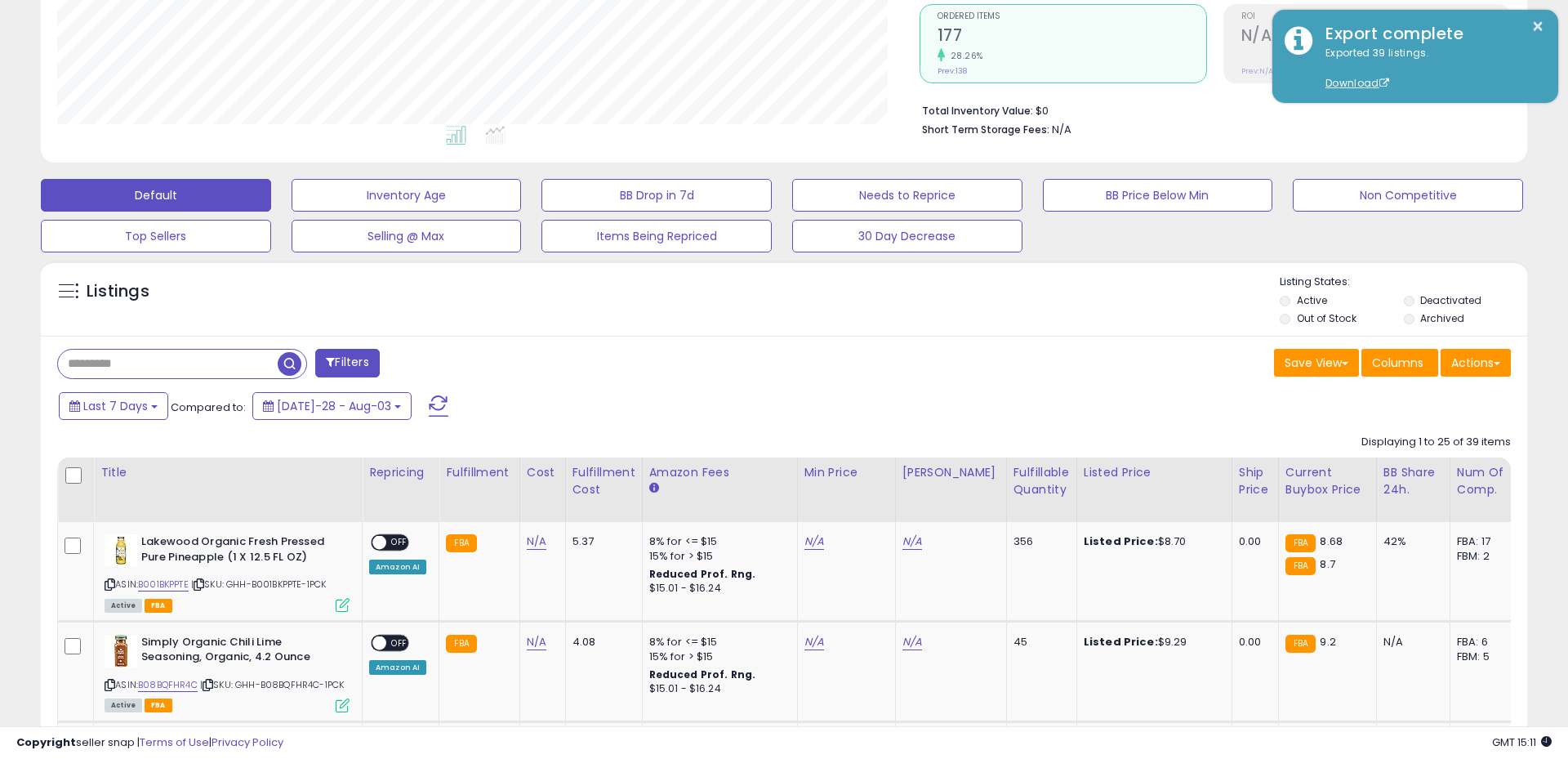
scroll to position [816232, 815734]
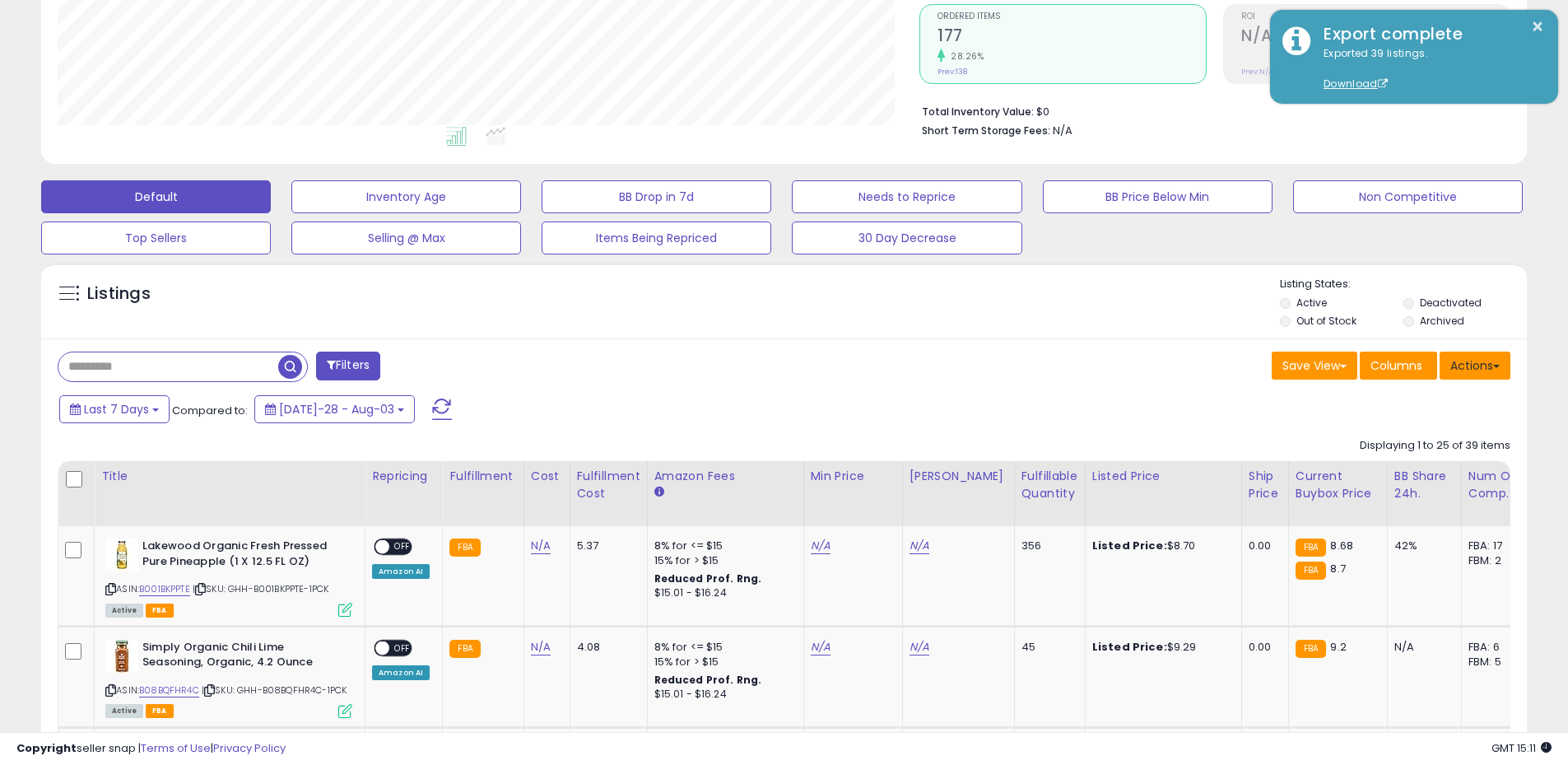
click at [1460, 362] on button "Actions" at bounding box center [1475, 366] width 71 height 28
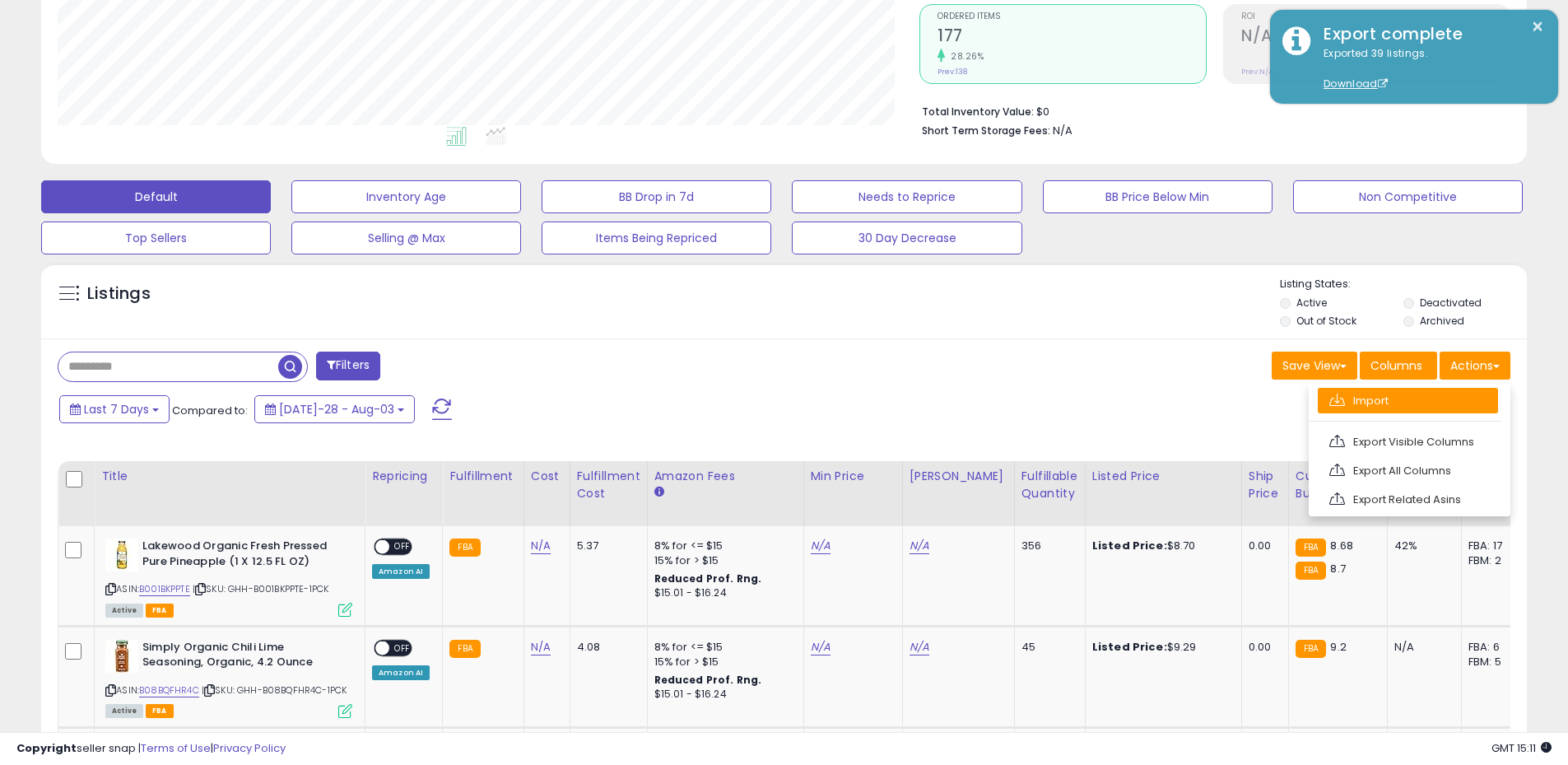
click at [1407, 400] on link "Import" at bounding box center [1408, 400] width 180 height 26
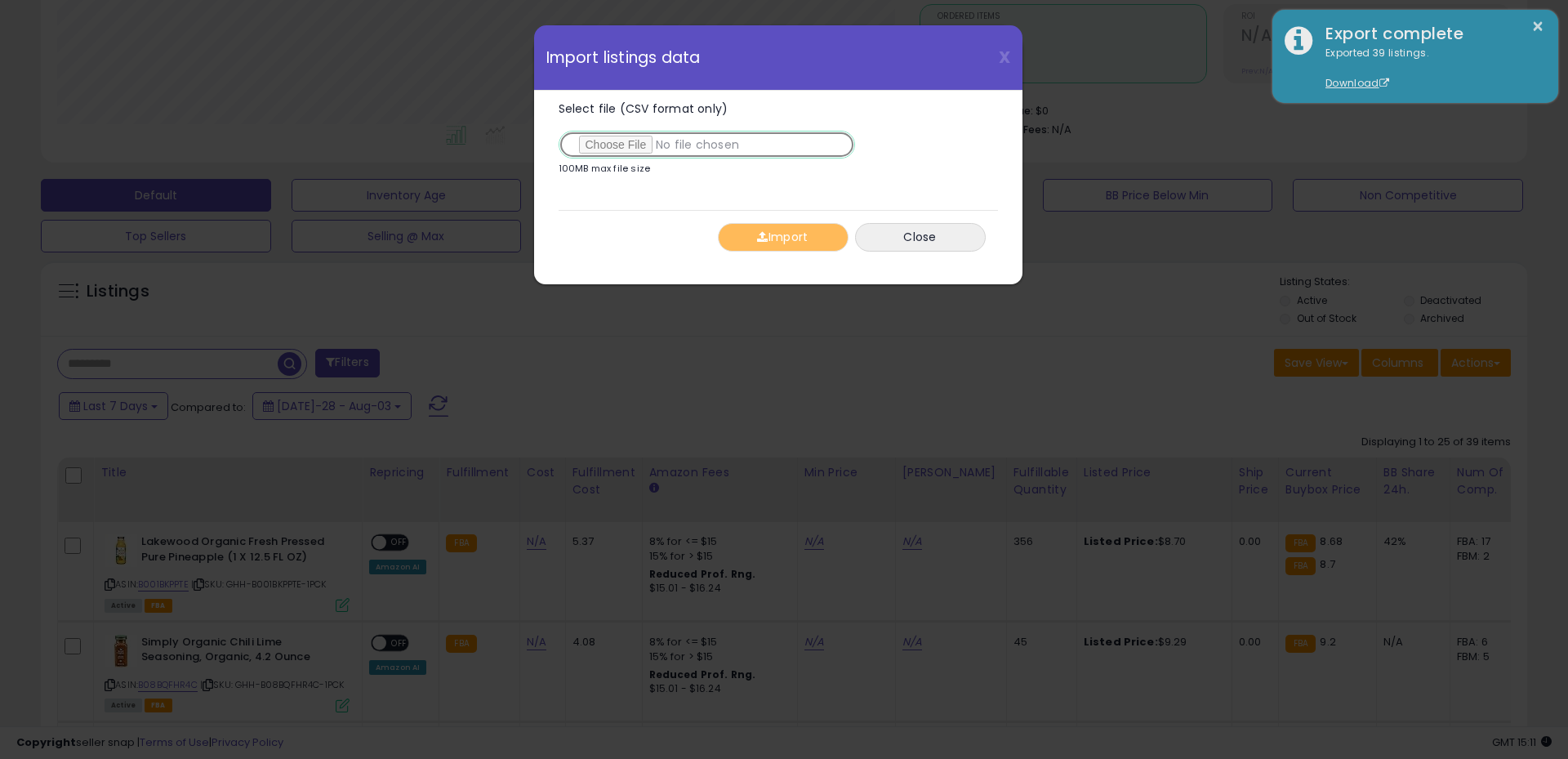
click at [603, 149] on input "Select file (CSV format only)" at bounding box center [706, 145] width 296 height 28
type input "**********"
click at [790, 231] on button "Import" at bounding box center [783, 237] width 131 height 29
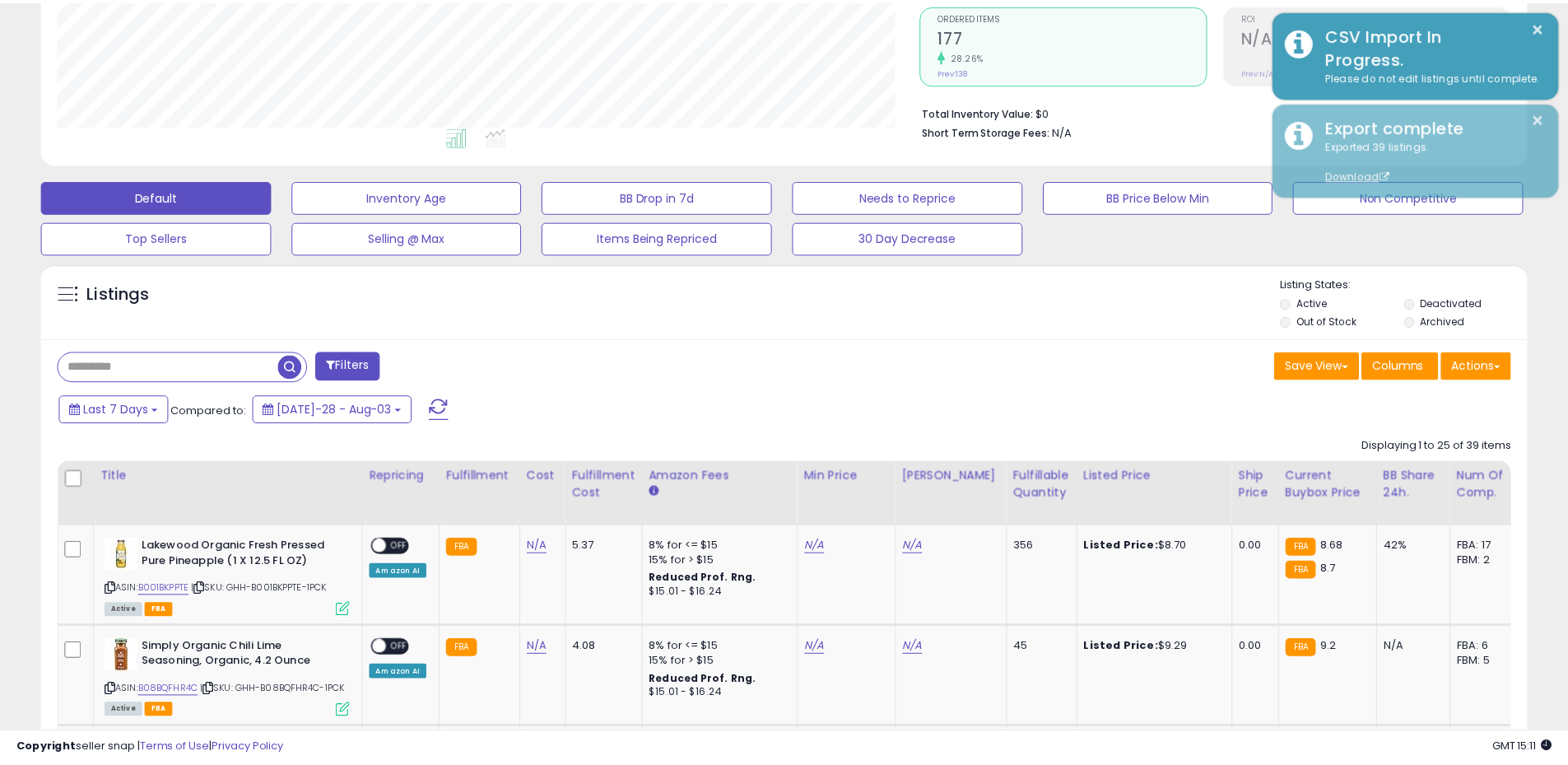
scroll to position [822684, 822168]
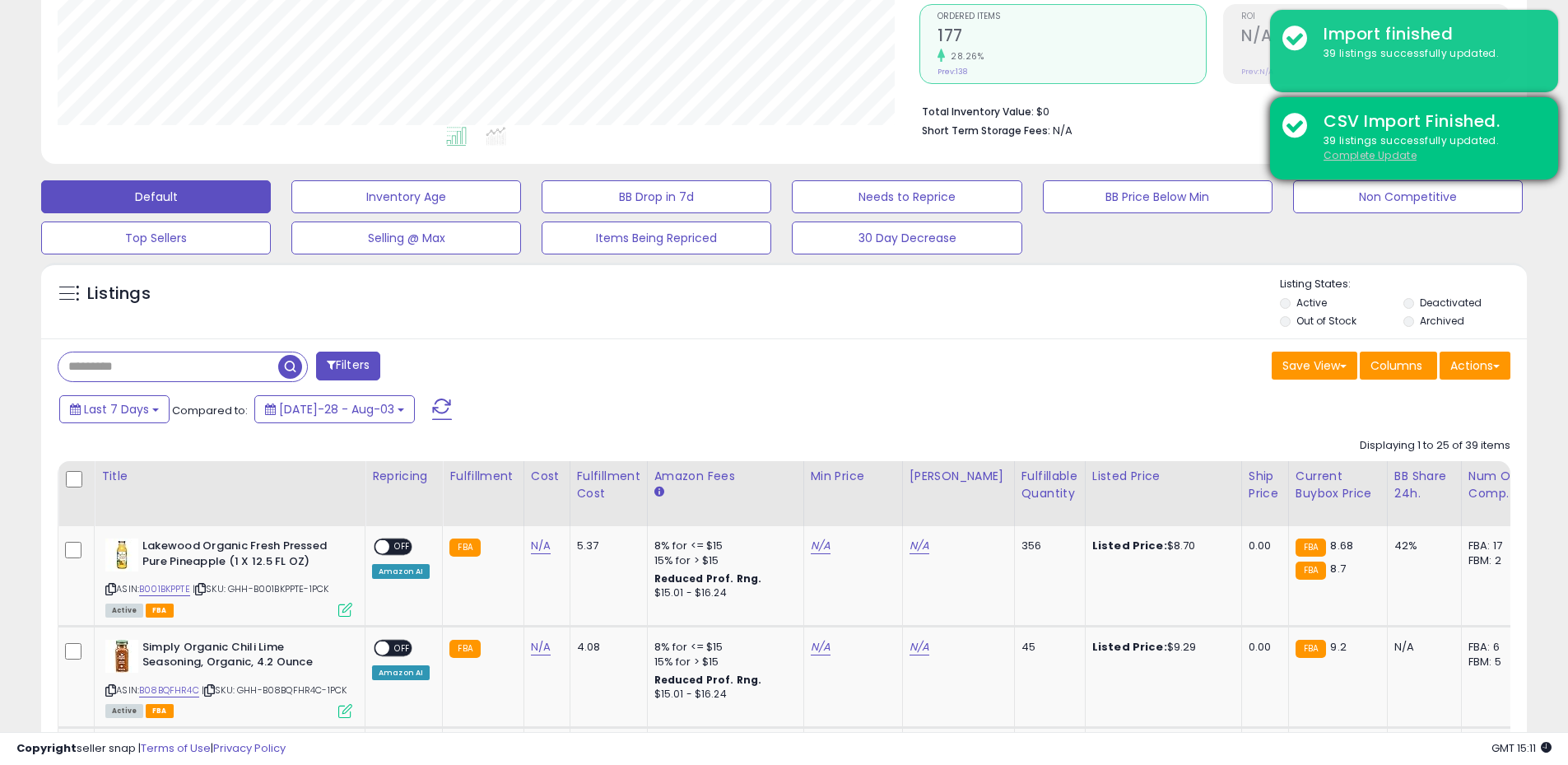
click at [1370, 159] on u "Complete Update" at bounding box center [1369, 155] width 93 height 14
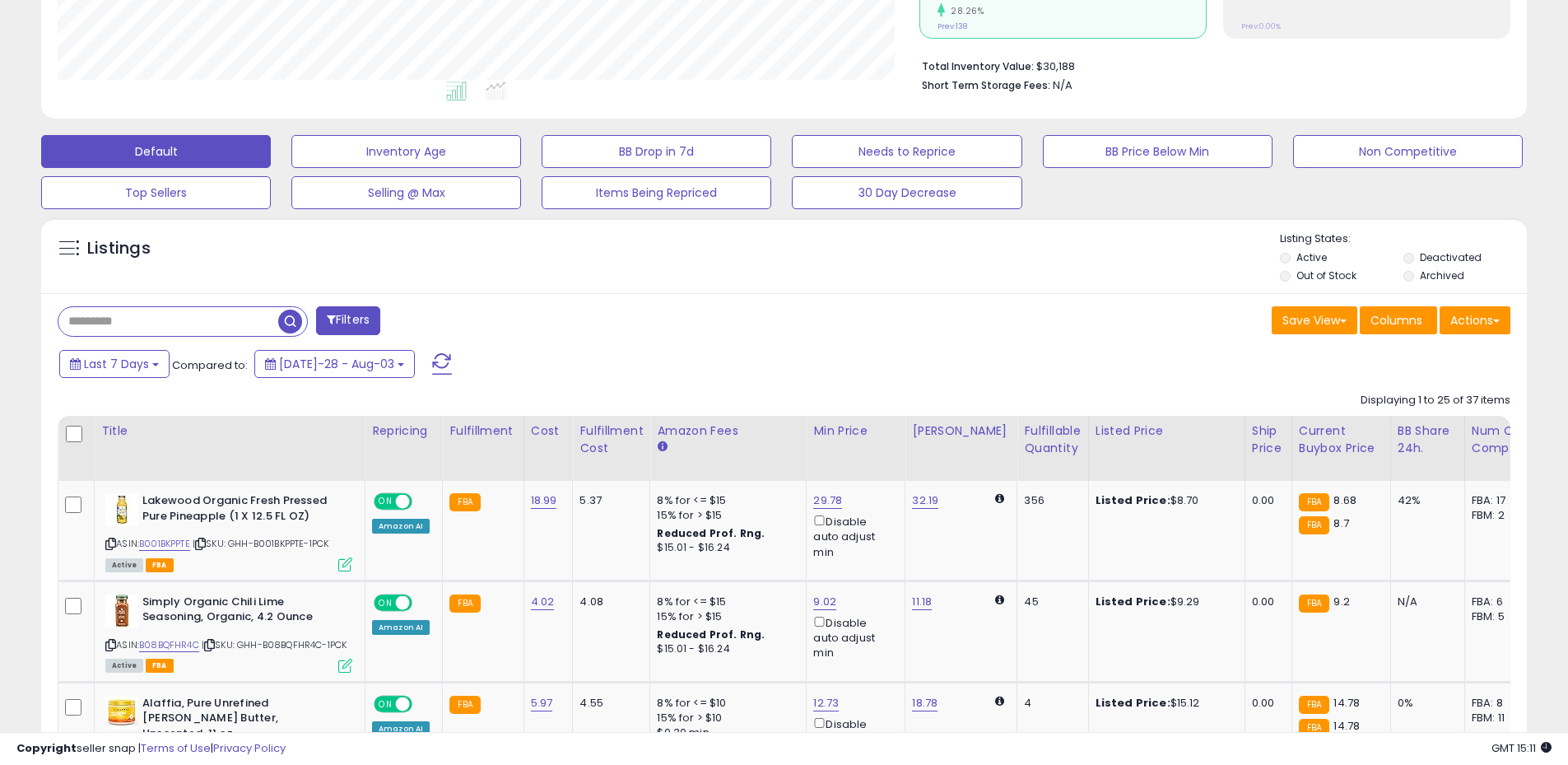
scroll to position [256, 0]
